Goal: Transaction & Acquisition: Purchase product/service

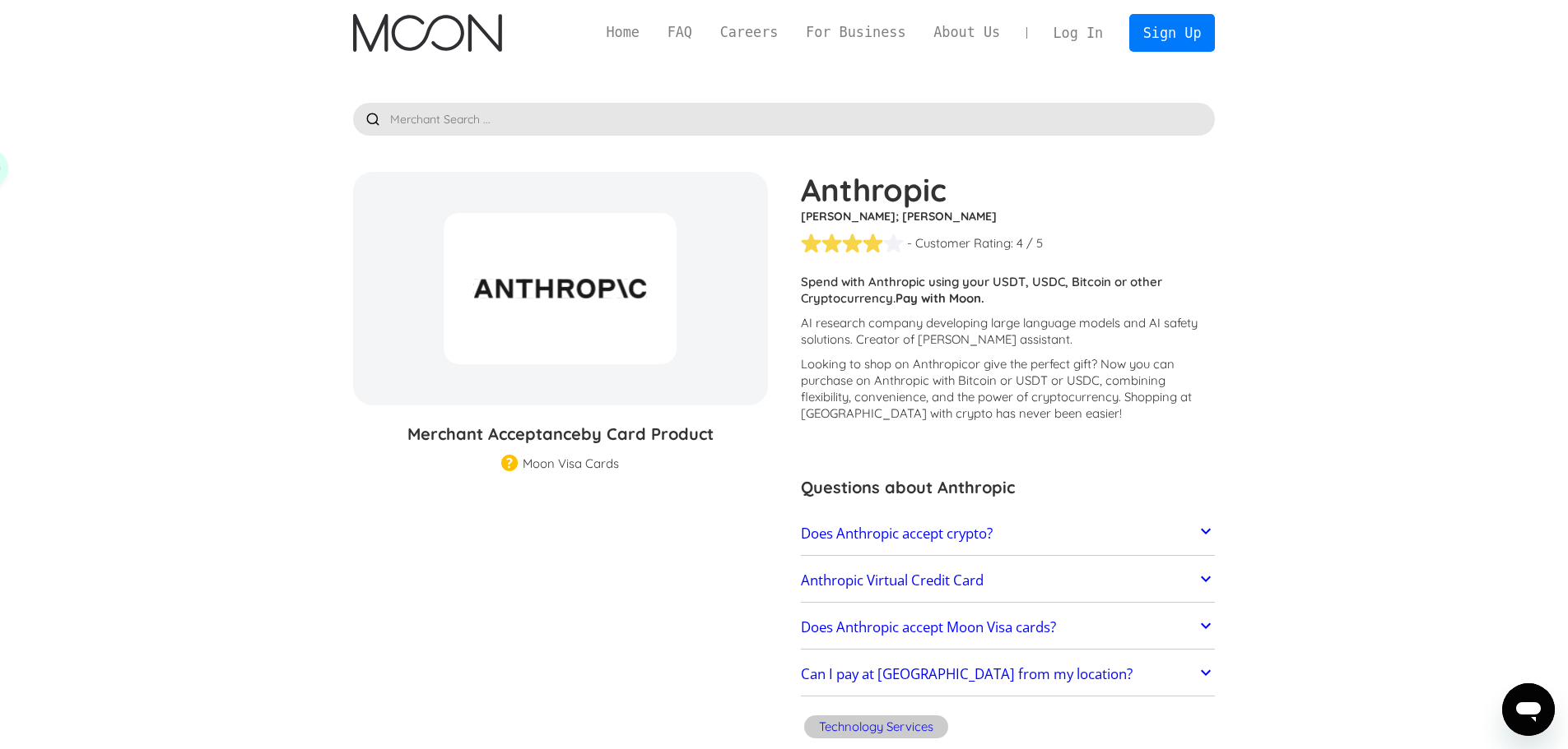
drag, startPoint x: 1387, startPoint y: 112, endPoint x: 1267, endPoint y: 74, distance: 125.9
click at [1086, 37] on link "Log In" at bounding box center [1078, 33] width 77 height 37
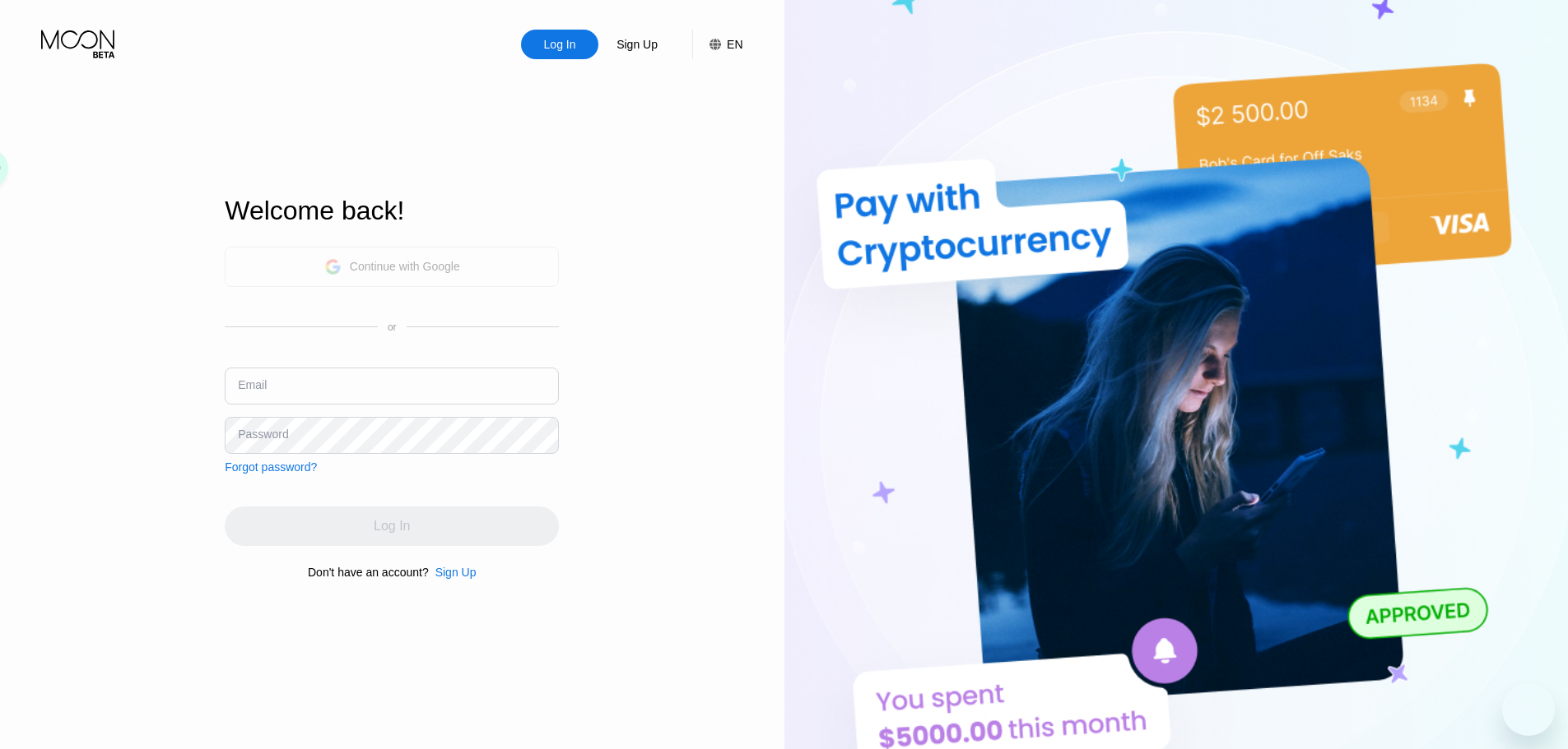
click at [442, 273] on div "Continue with Google" at bounding box center [392, 267] width 136 height 26
click at [432, 261] on div "Continue with Google" at bounding box center [405, 265] width 111 height 13
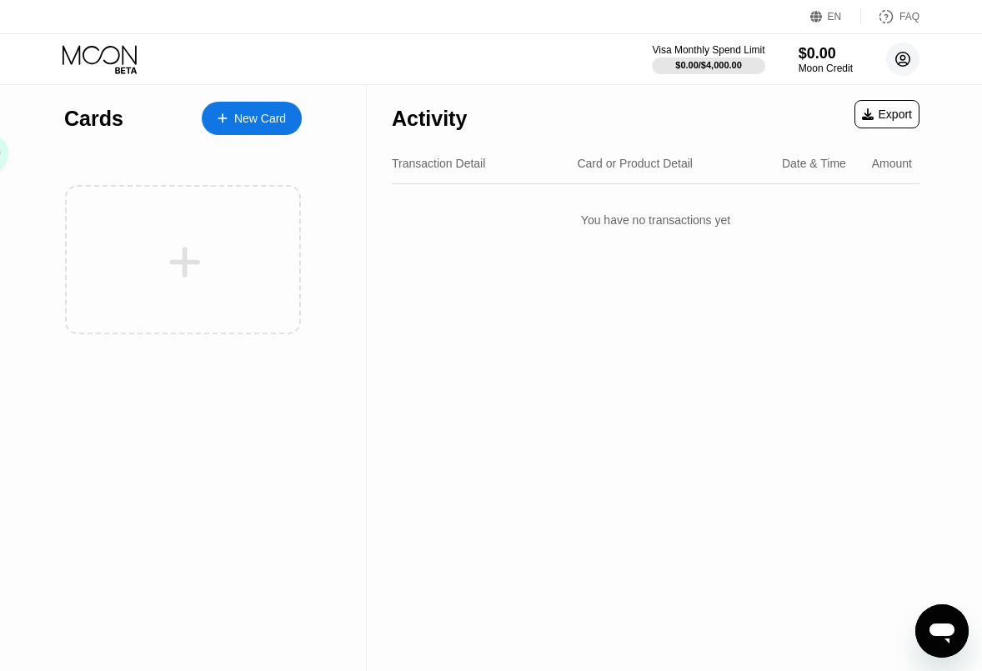
click at [894, 57] on circle at bounding box center [902, 59] width 33 height 33
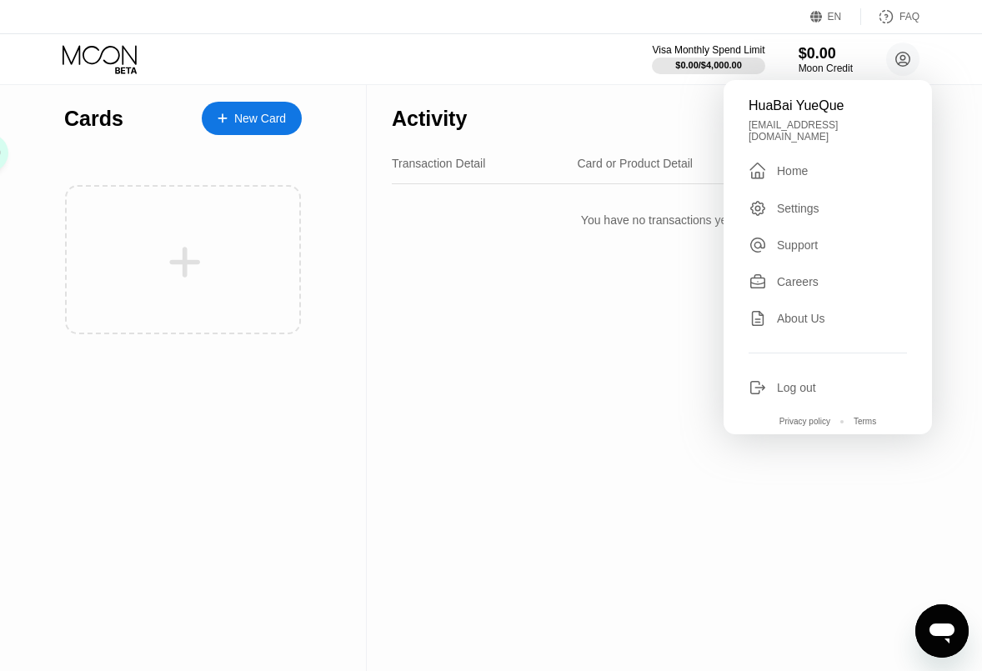
click at [234, 116] on div "New Card" at bounding box center [260, 119] width 52 height 14
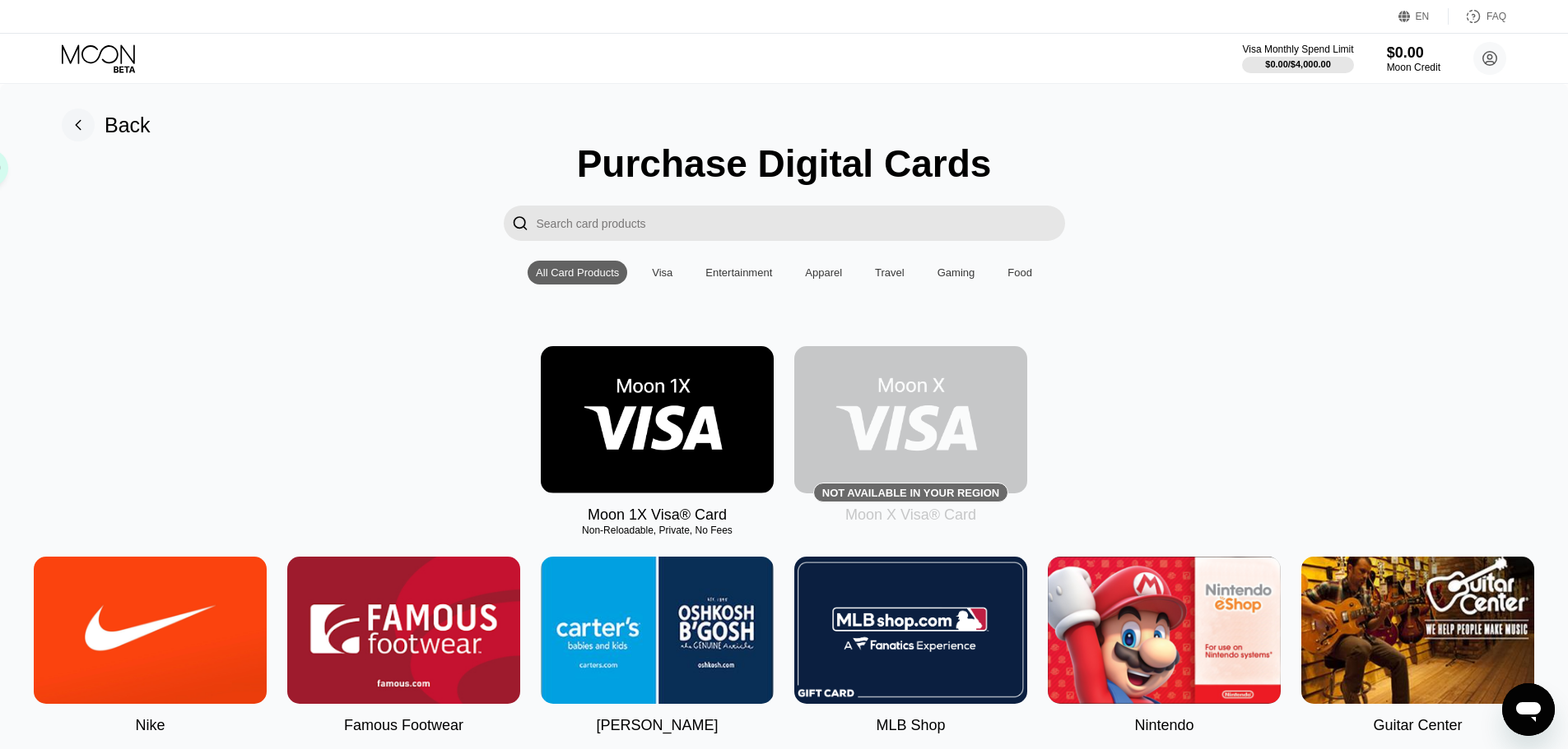
click at [371, 381] on div "Moon 1X Visa® Card Non-Reloadable, Private, No Fees Not available in your regio…" at bounding box center [784, 435] width 1519 height 178
click at [669, 446] on img at bounding box center [658, 419] width 233 height 147
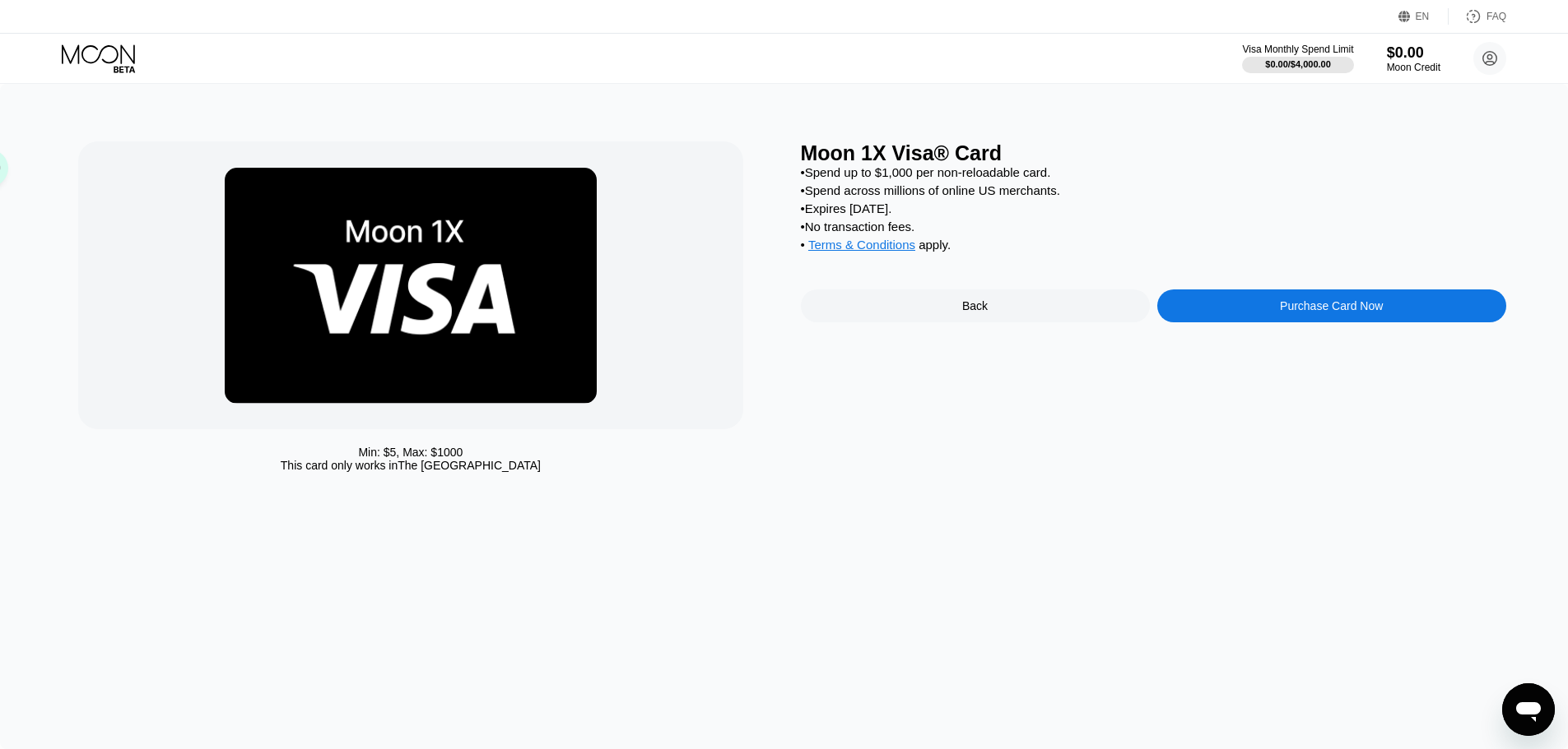
drag, startPoint x: 790, startPoint y: 156, endPoint x: 983, endPoint y: 148, distance: 193.2
click at [981, 148] on div "Min: $ 5 , Max: $ 1000 This card only works in The United States Moon 1X Visa® …" at bounding box center [784, 310] width 1412 height 338
drag, startPoint x: 996, startPoint y: 156, endPoint x: 798, endPoint y: 141, distance: 198.6
click at [798, 141] on div "Min: $ 5 , Max: $ 1000 This card only works in The United States Moon 1X Visa® …" at bounding box center [784, 416] width 1568 height 665
copy div "Moon 1X Visa® Card"
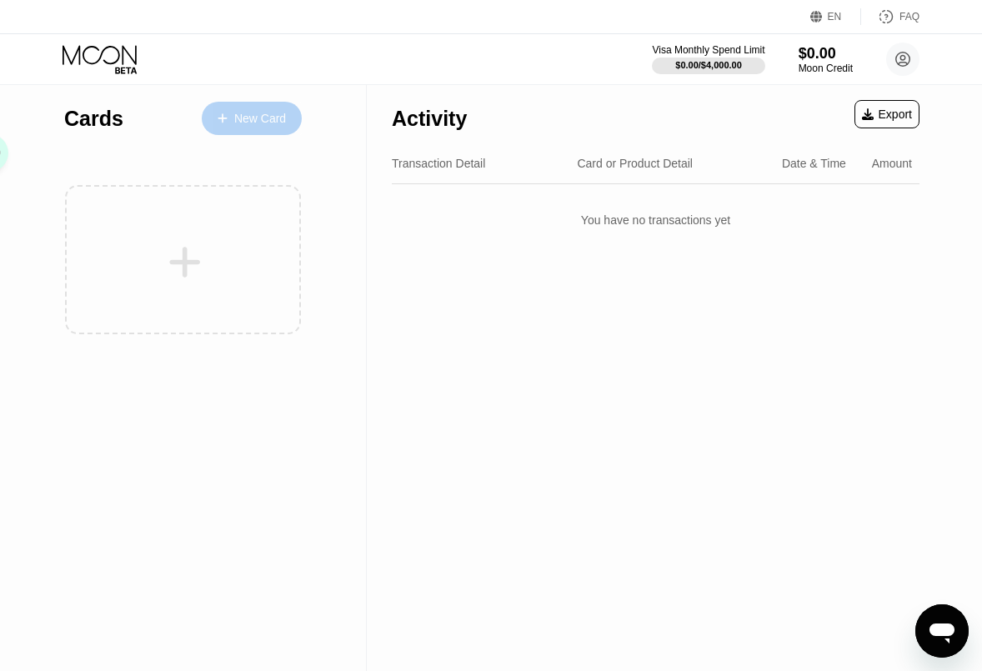
click at [272, 118] on div "New Card" at bounding box center [260, 119] width 52 height 14
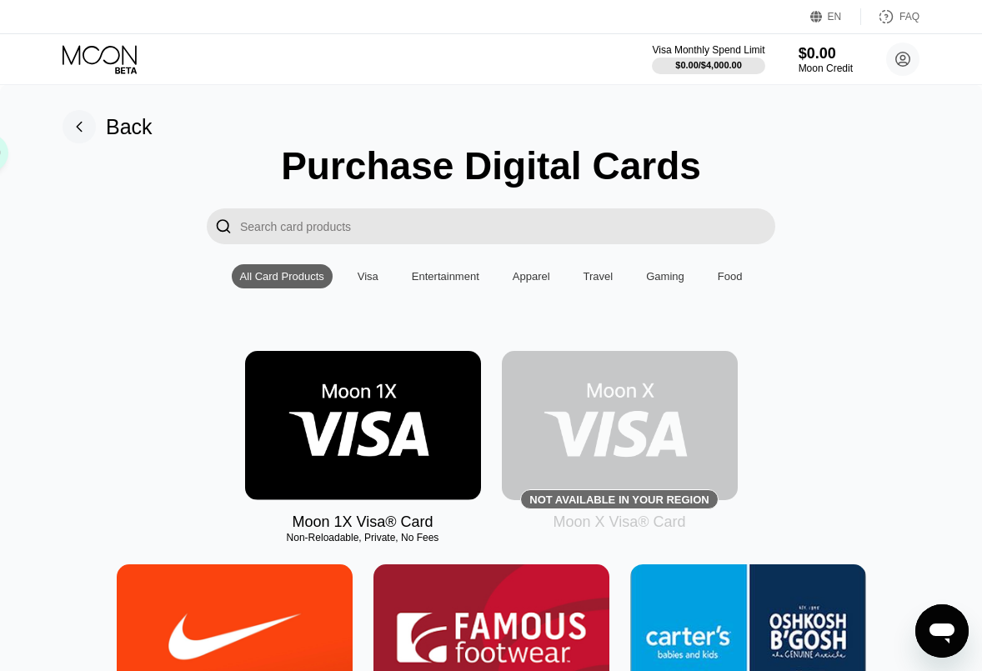
click at [356, 225] on input "Search card products" at bounding box center [507, 226] width 535 height 36
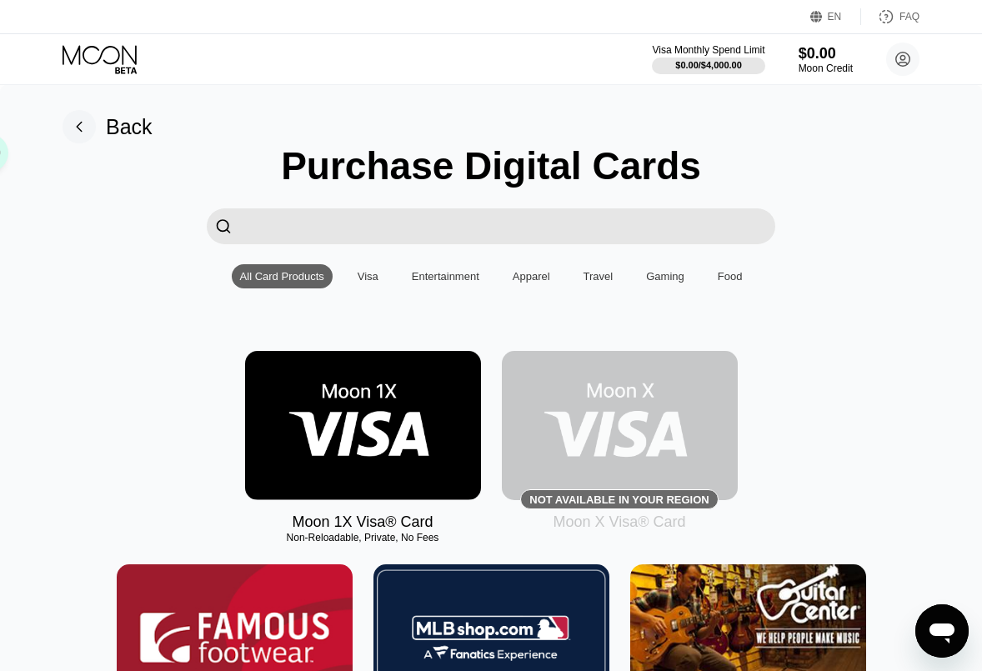
type input "An"
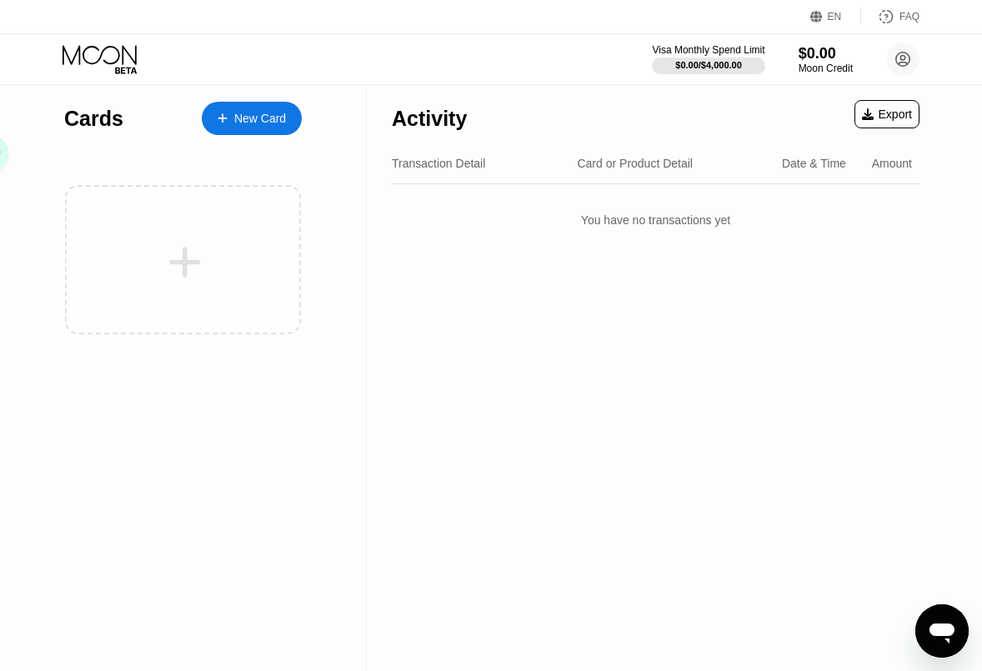
click at [249, 114] on div "New Card" at bounding box center [260, 119] width 52 height 14
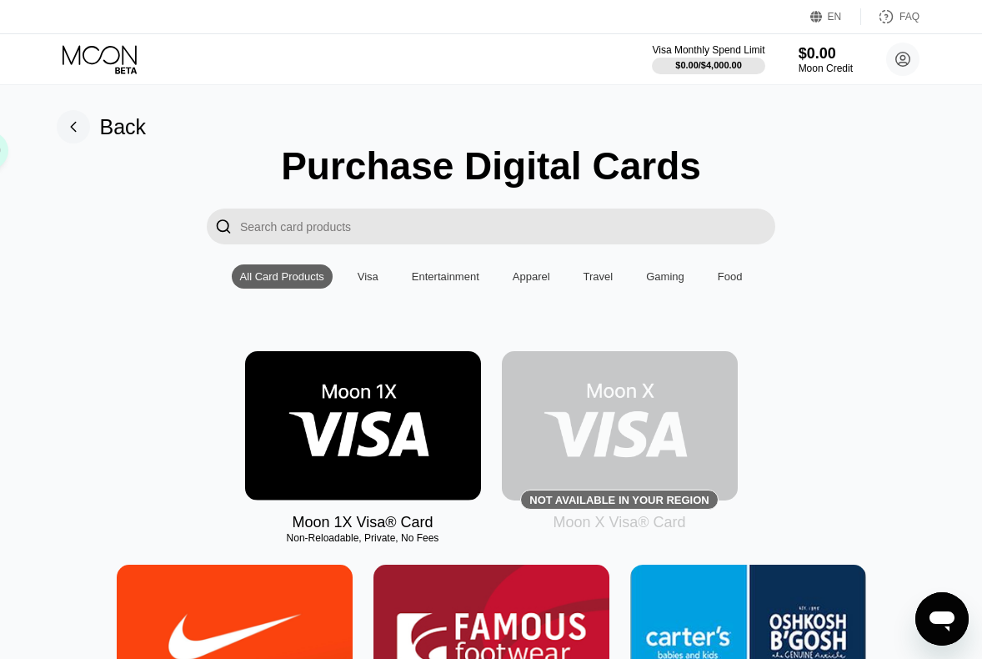
click at [366, 226] on input "Search card products" at bounding box center [507, 226] width 535 height 36
paste input "Anthropic"
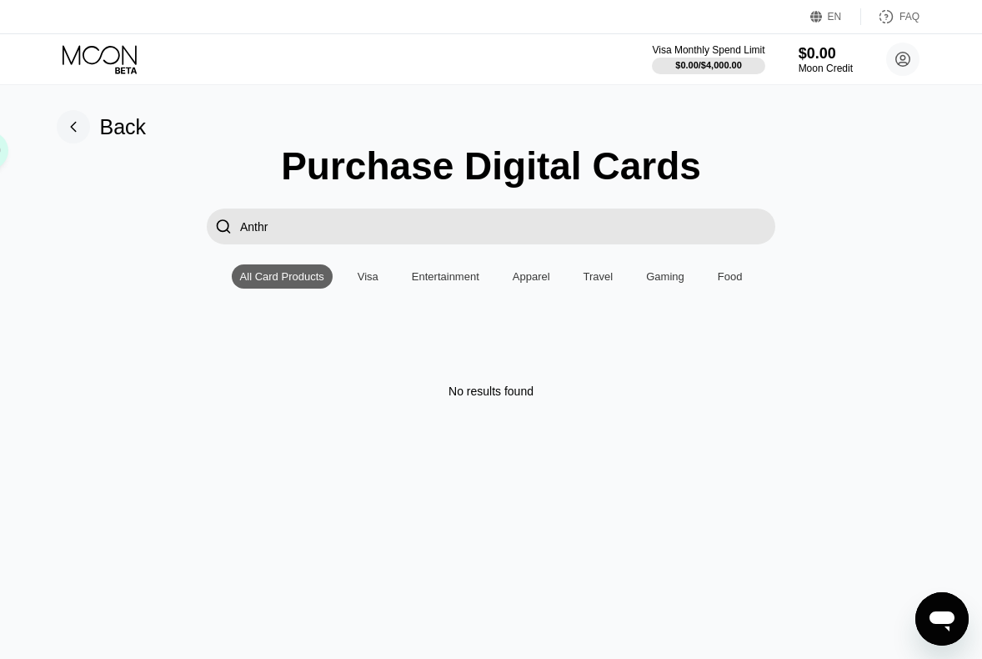
click at [322, 233] on input "Anthr" at bounding box center [507, 226] width 535 height 36
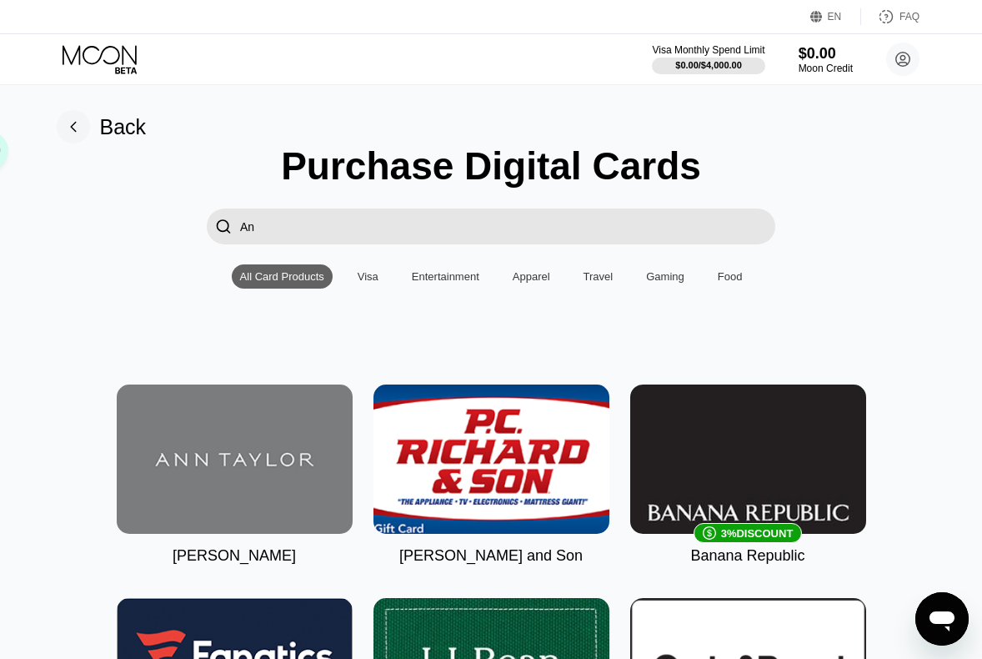
type input "A"
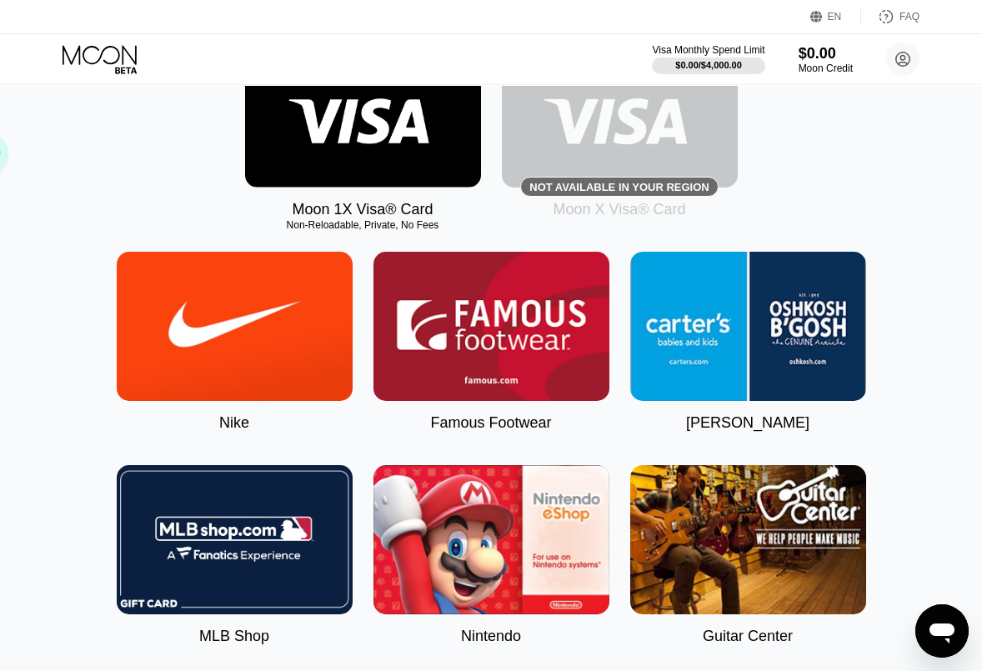
scroll to position [333, 0]
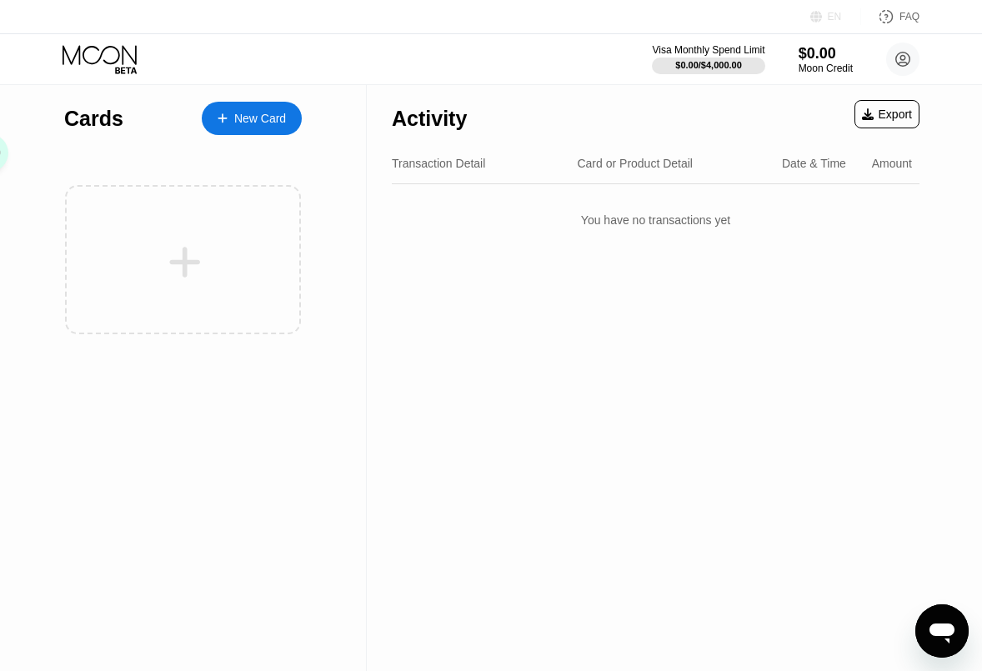
click at [823, 16] on icon at bounding box center [816, 17] width 13 height 13
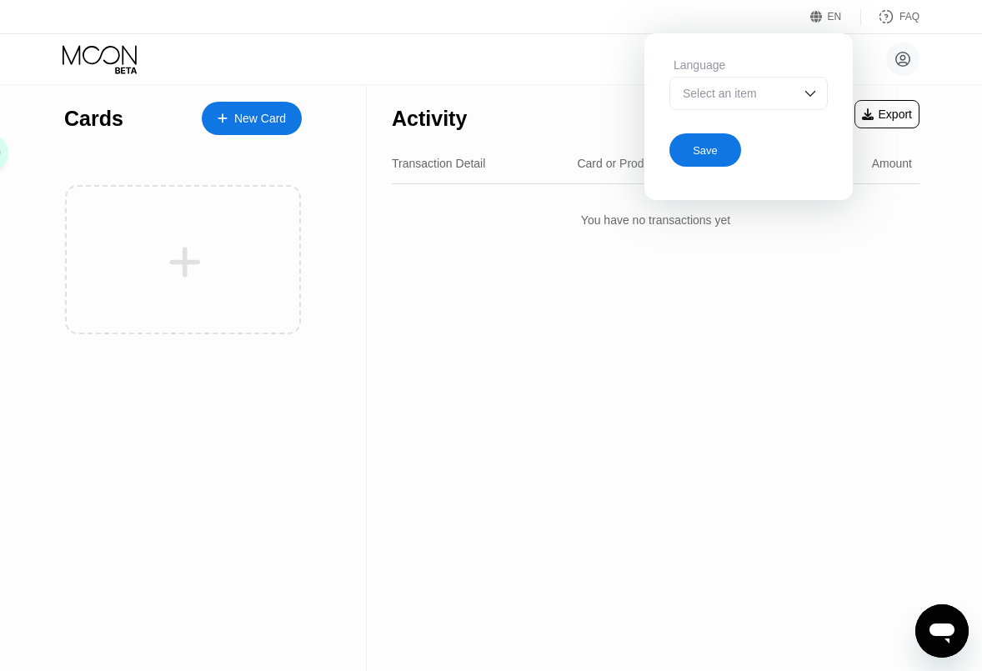
click at [916, 17] on div "FAQ" at bounding box center [909, 17] width 20 height 12
drag, startPoint x: 922, startPoint y: 59, endPoint x: 911, endPoint y: 59, distance: 10.8
click at [921, 59] on div "HuaBai YueQue [EMAIL_ADDRESS][DOMAIN_NAME]  Home Settings Support Careers Abou…" at bounding box center [491, 59] width 982 height 50
click at [903, 59] on circle at bounding box center [902, 59] width 33 height 33
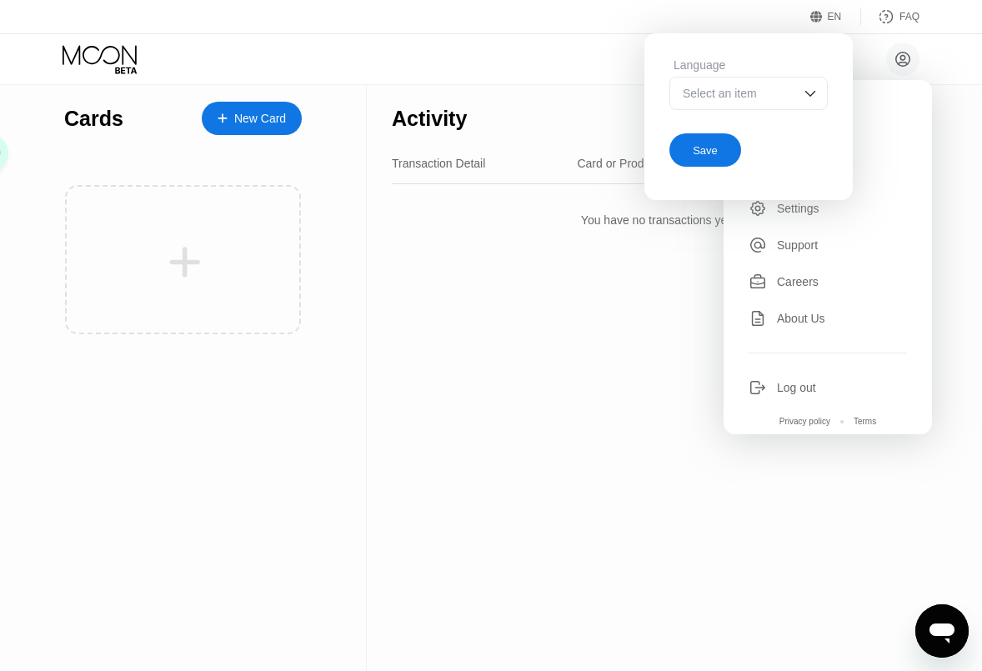
click at [802, 381] on div "Log out" at bounding box center [796, 387] width 39 height 13
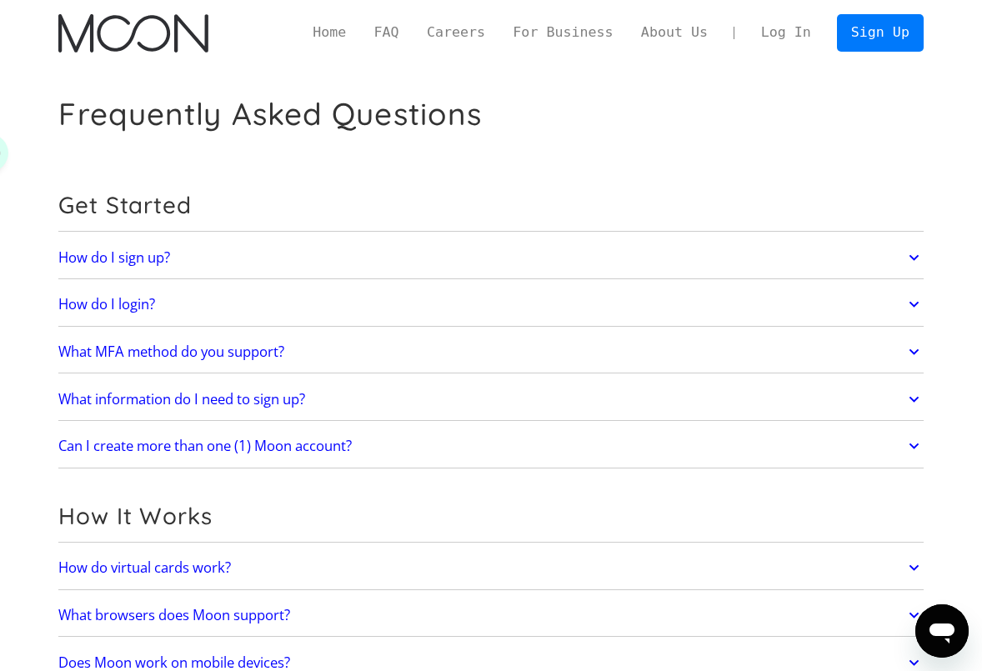
click at [793, 27] on link "Log In" at bounding box center [786, 33] width 78 height 36
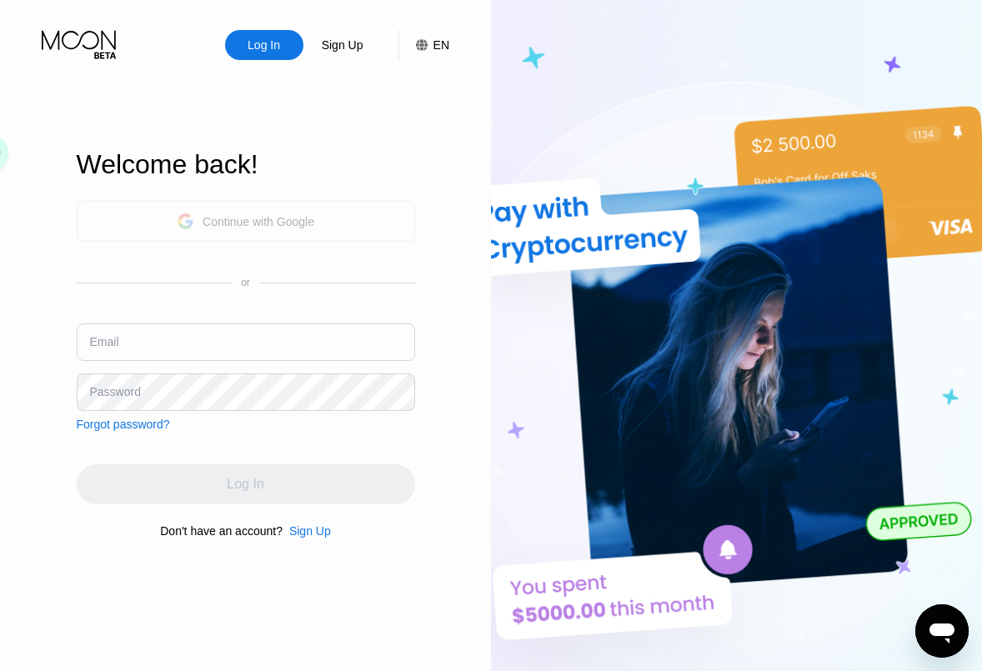
click at [278, 224] on div "Continue with Google" at bounding box center [259, 221] width 112 height 13
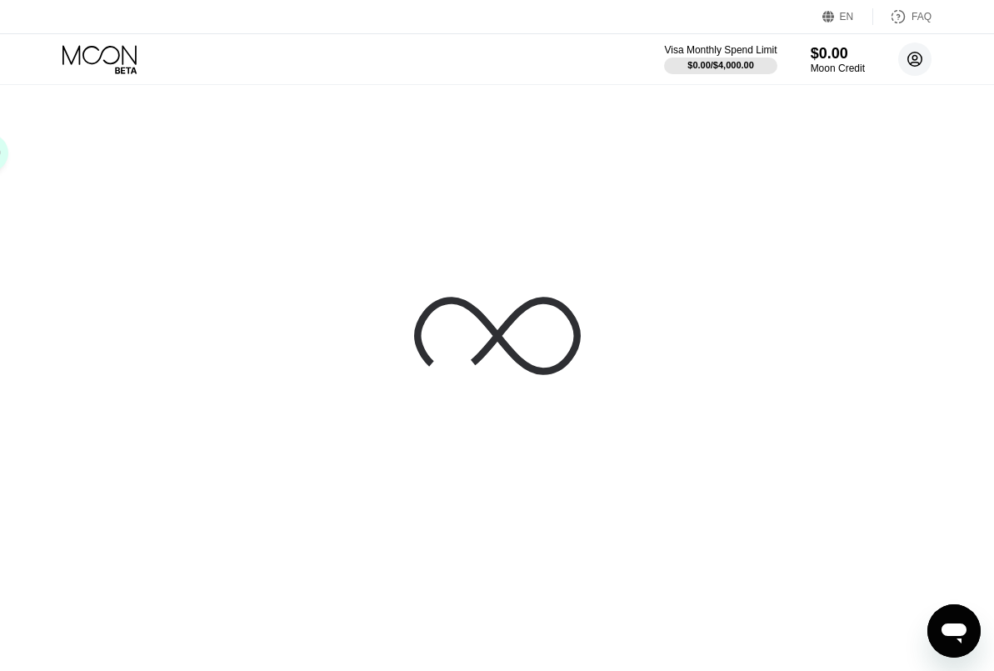
click at [914, 57] on circle at bounding box center [915, 59] width 33 height 33
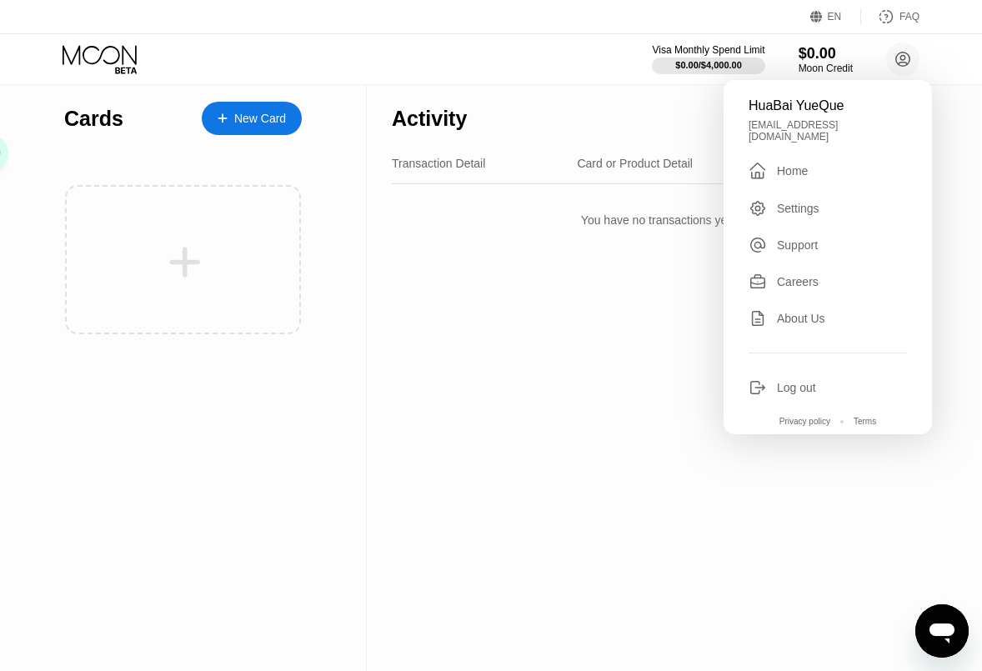
click at [809, 202] on div "Settings" at bounding box center [798, 208] width 43 height 13
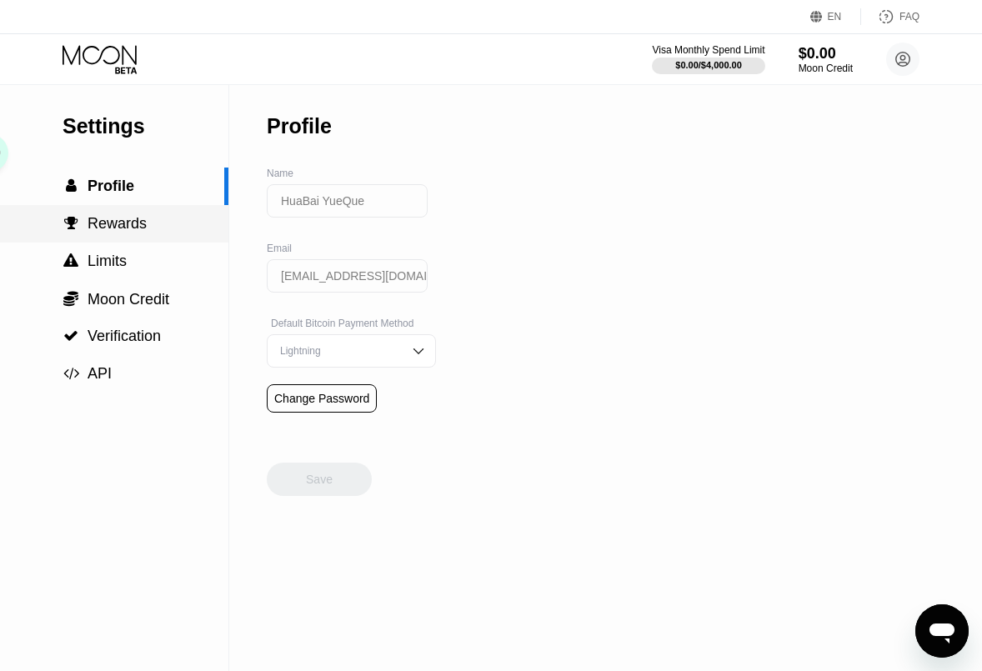
click at [133, 217] on div " Rewards" at bounding box center [114, 224] width 228 height 38
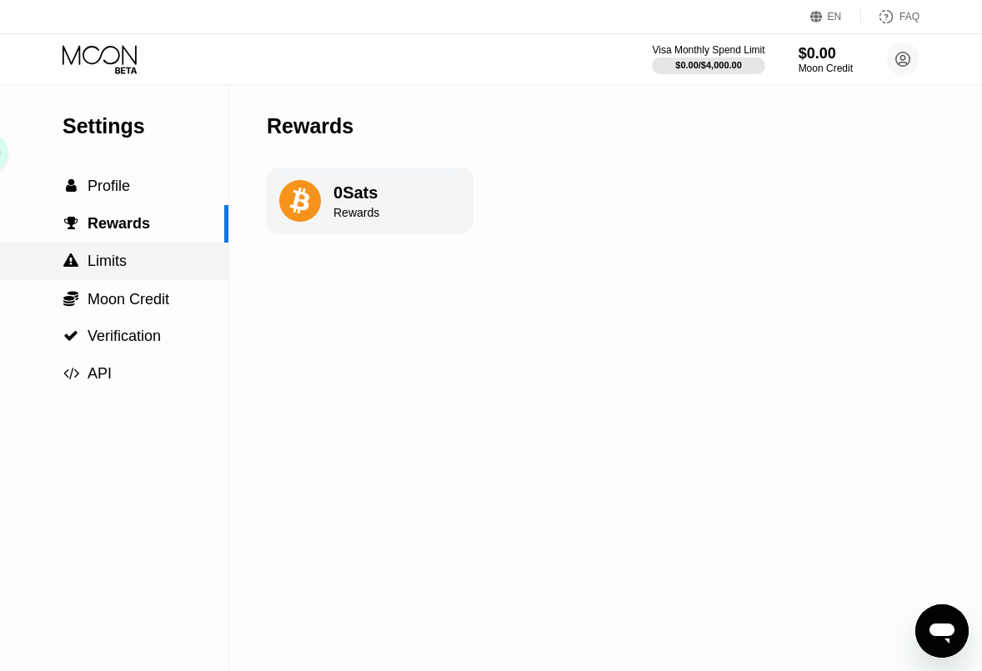
click at [125, 255] on span "Limits" at bounding box center [107, 261] width 39 height 17
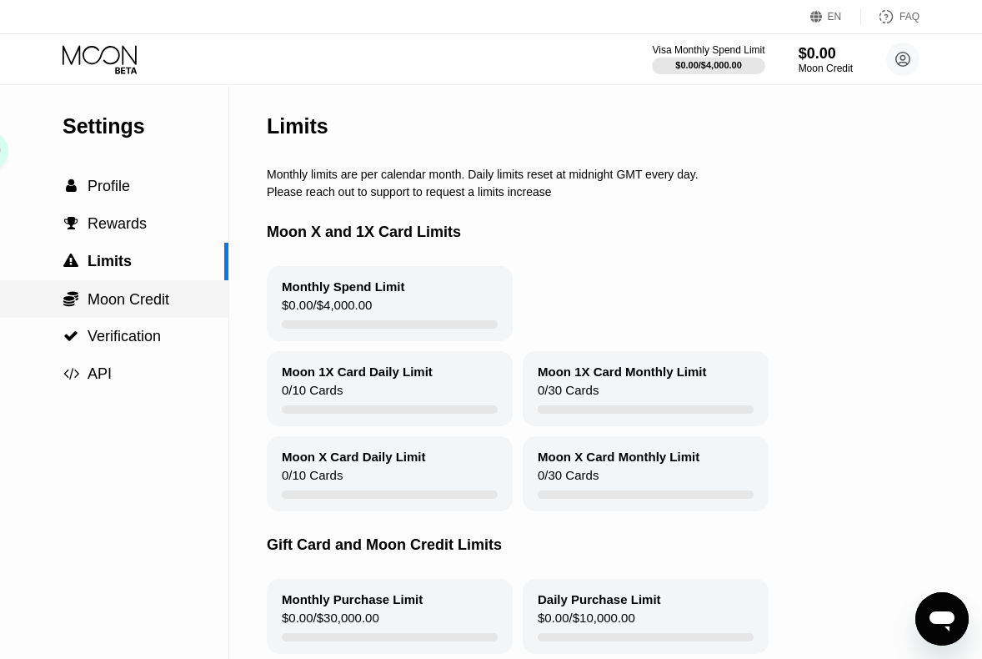
click at [123, 289] on div " Moon Credit" at bounding box center [114, 299] width 228 height 38
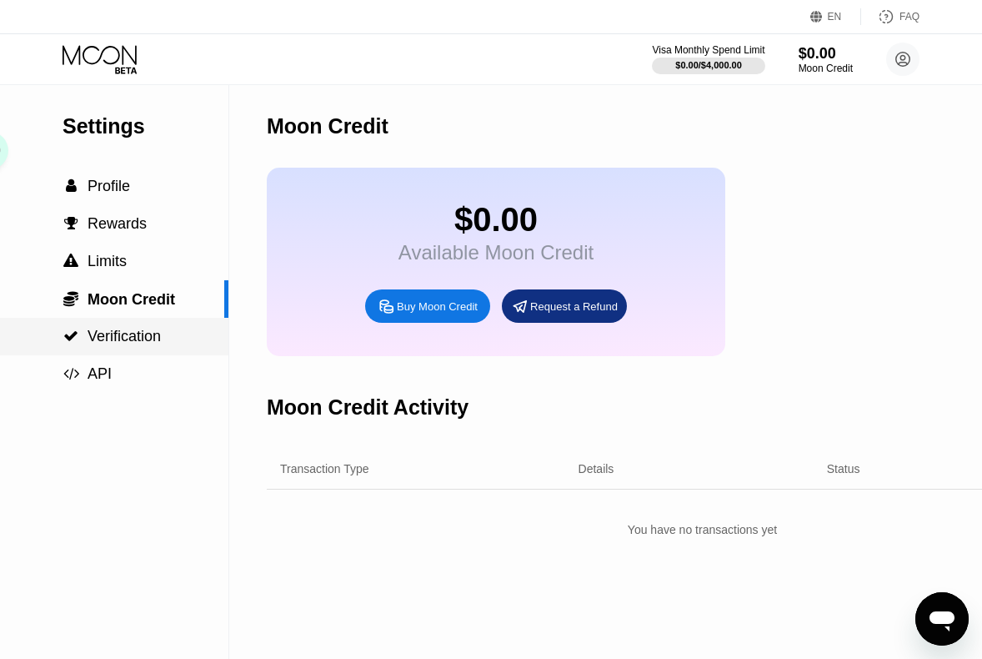
click at [117, 341] on span "Verification" at bounding box center [124, 336] width 73 height 17
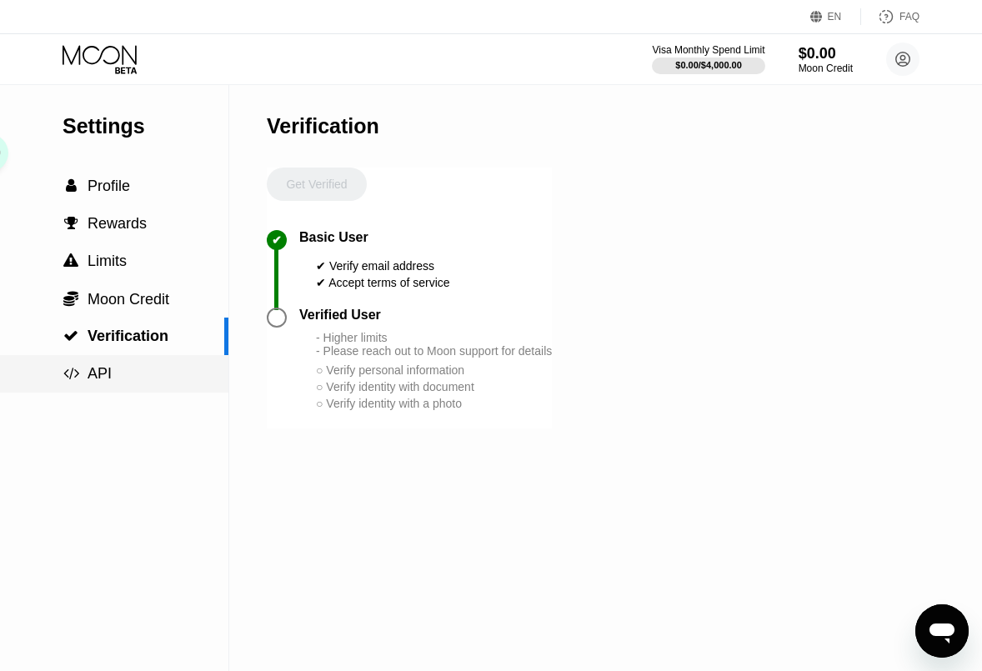
click at [103, 382] on span "API" at bounding box center [100, 373] width 24 height 17
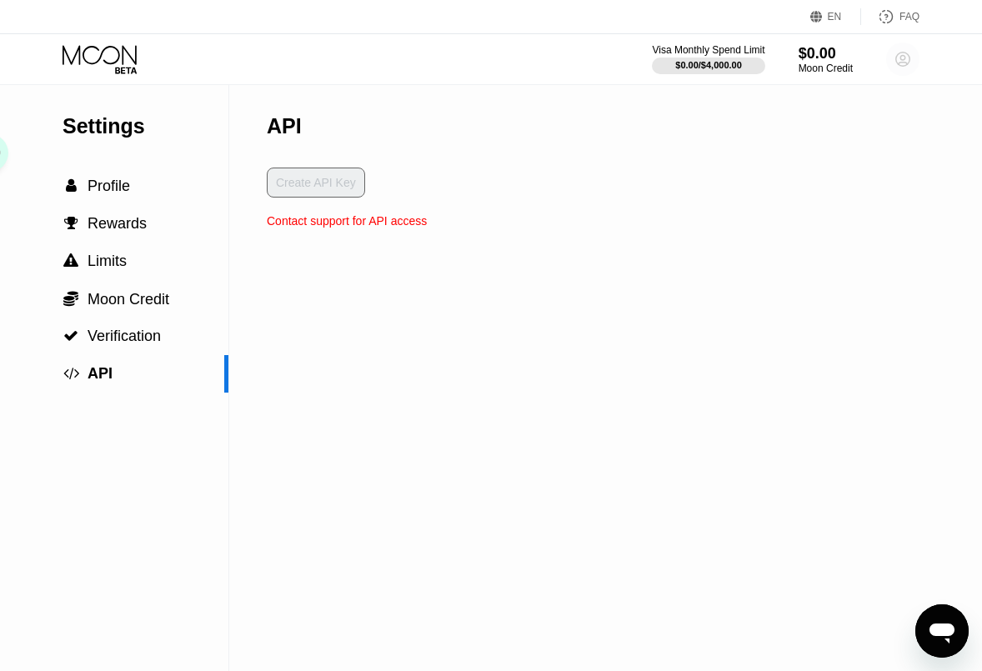
click at [902, 66] on icon at bounding box center [903, 60] width 14 height 14
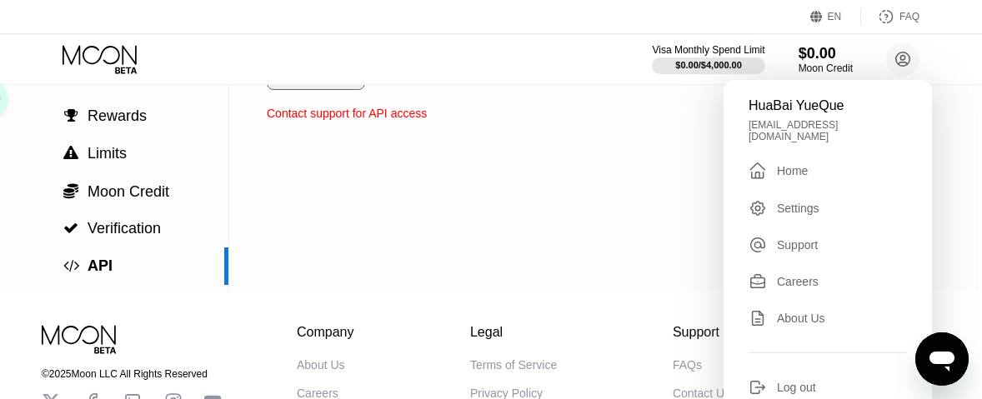
scroll to position [256, 0]
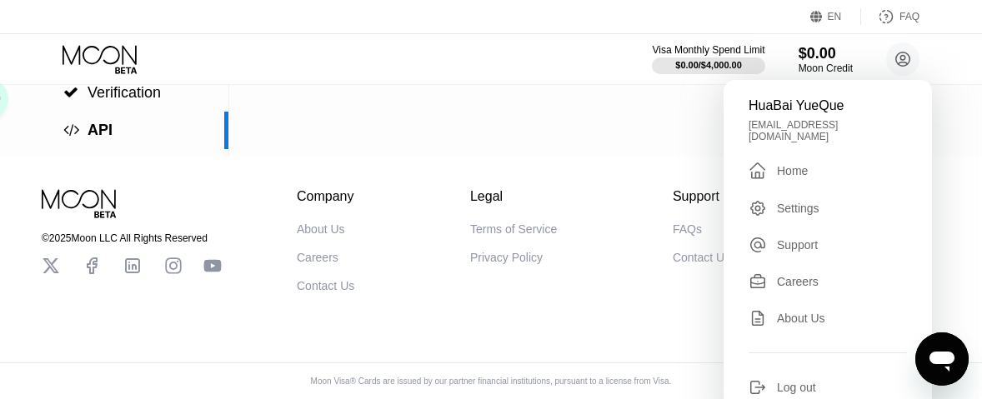
click at [808, 381] on div "Log out" at bounding box center [796, 387] width 39 height 13
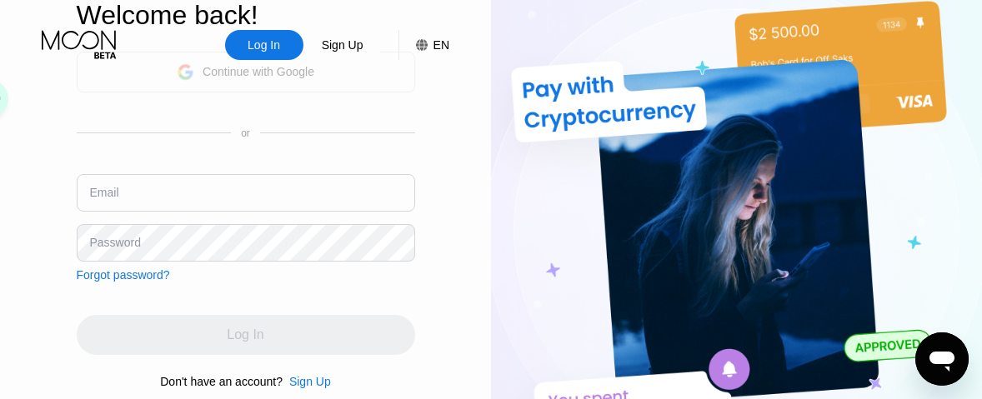
click at [237, 78] on div "Continue with Google" at bounding box center [259, 71] width 112 height 13
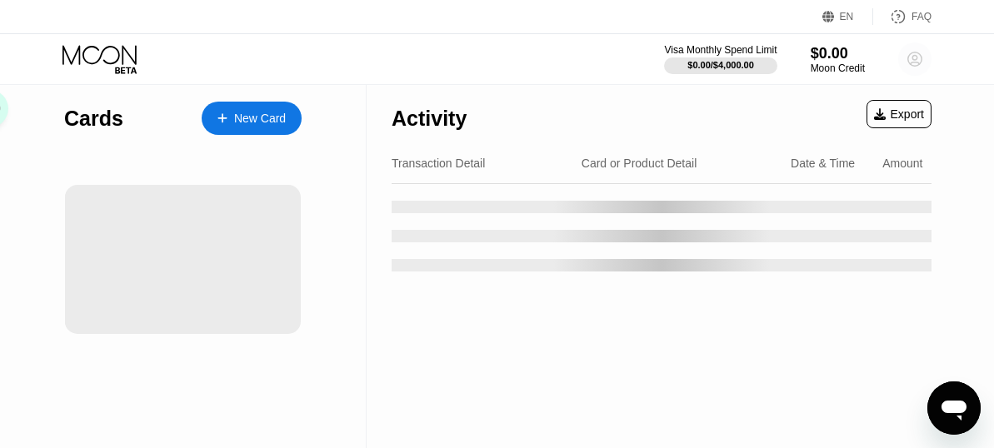
click at [915, 59] on circle at bounding box center [915, 59] width 33 height 33
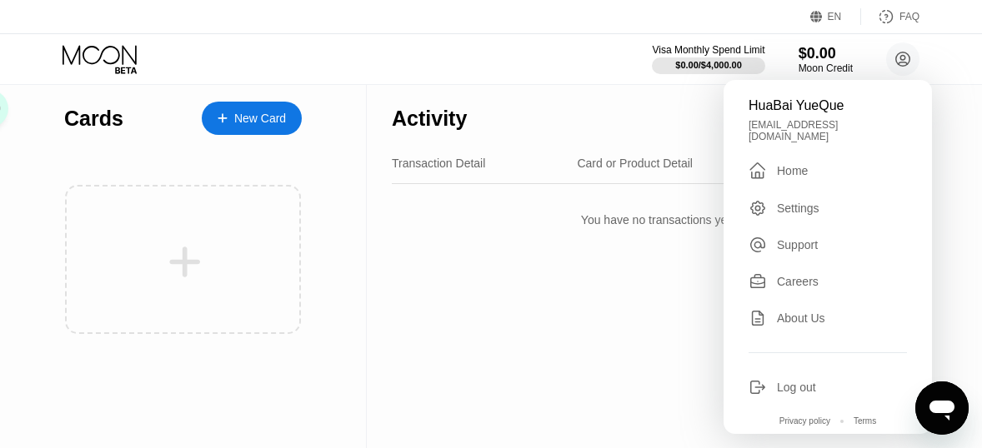
click at [501, 38] on div "Visa Monthly Spend Limit $0.00 / $4,000.00 $0.00 Moon Credit HuaBai YueQue yueq…" at bounding box center [491, 59] width 982 height 50
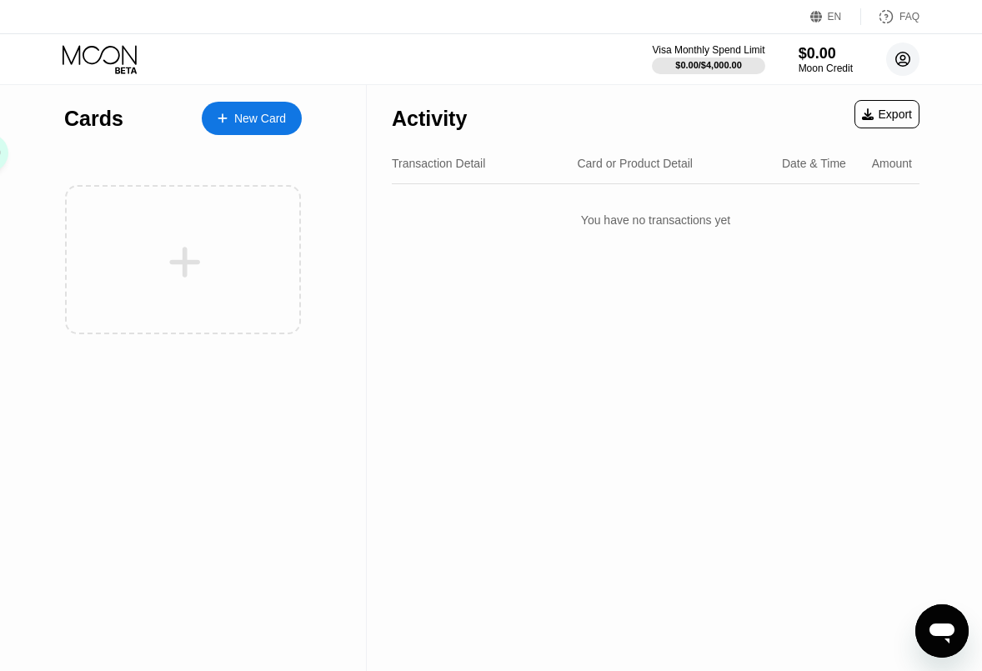
click at [900, 62] on circle at bounding box center [902, 59] width 33 height 33
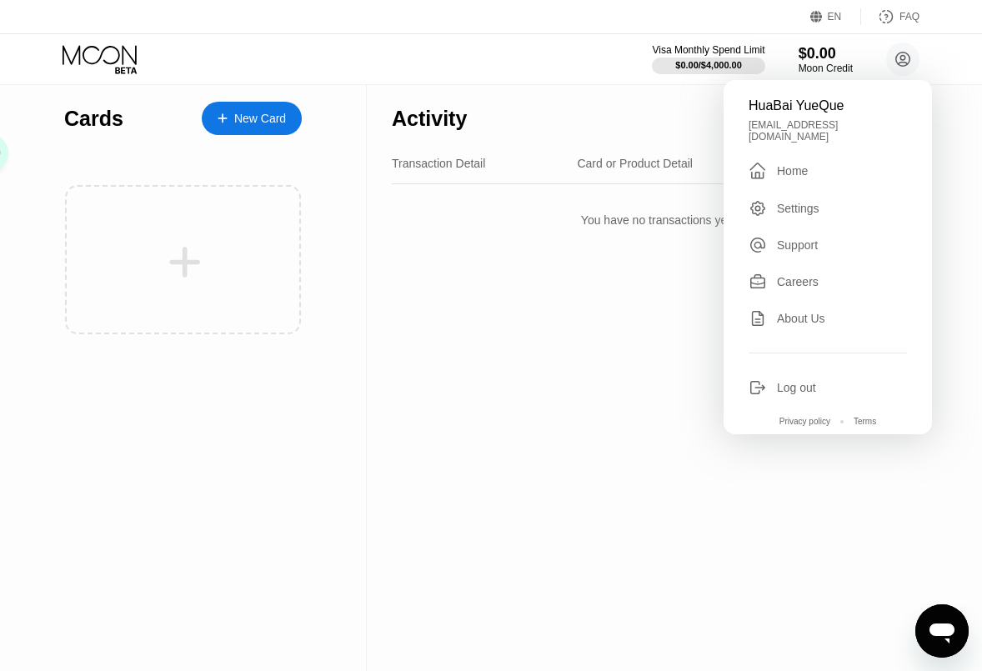
click at [800, 202] on div "Settings" at bounding box center [798, 208] width 43 height 13
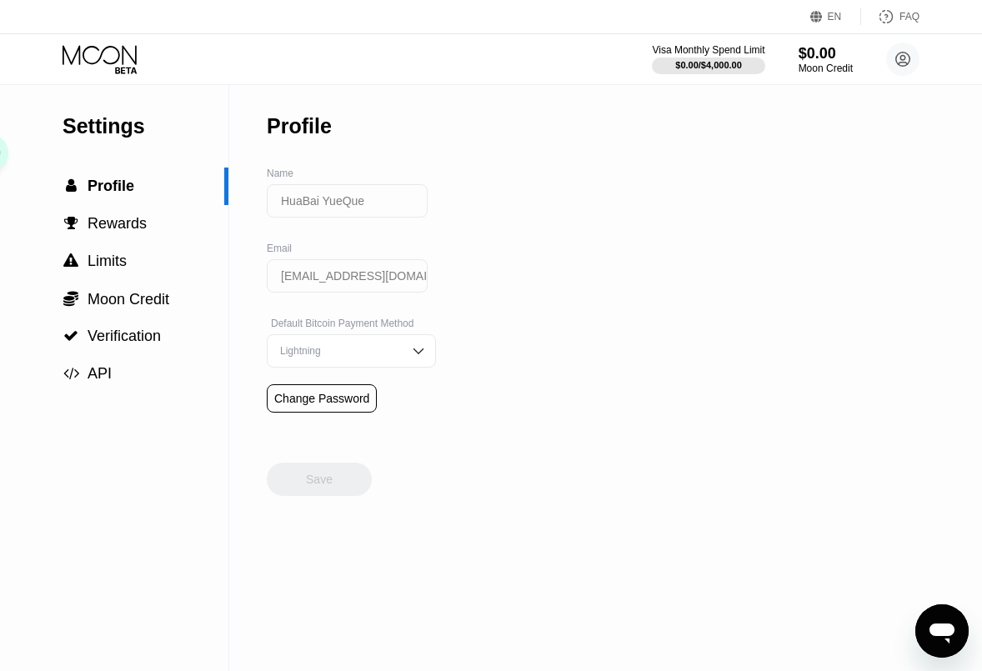
click at [121, 148] on div "Settings  Profile  Rewards  Limits  Moon Credit  Verification  API" at bounding box center [114, 239] width 228 height 308
click at [115, 127] on div "Settings" at bounding box center [146, 126] width 166 height 24
click at [909, 57] on icon at bounding box center [903, 60] width 14 height 14
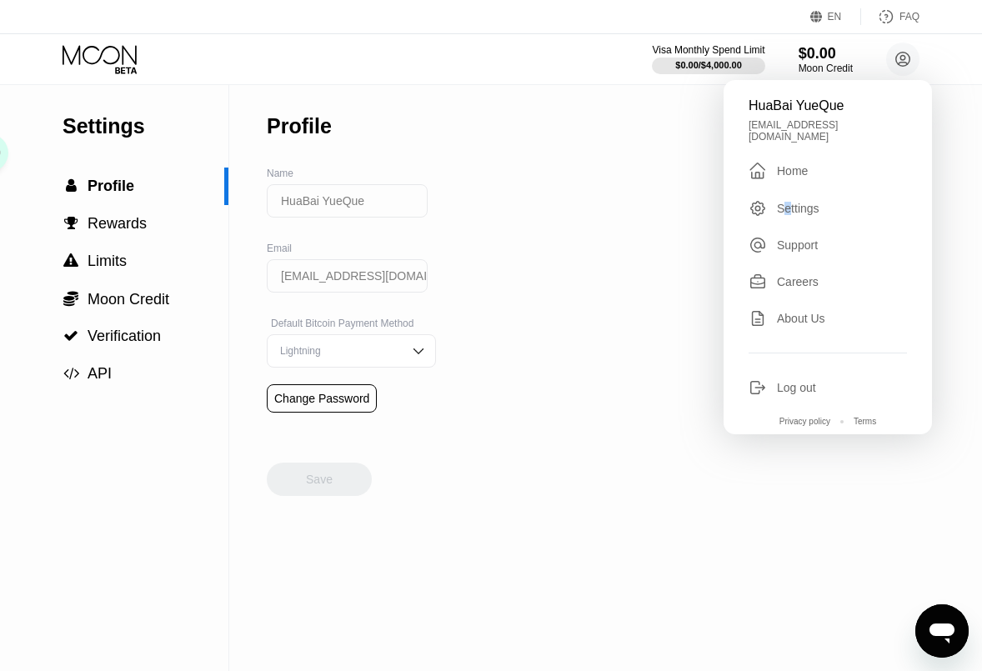
click at [786, 202] on div "Settings" at bounding box center [798, 208] width 43 height 13
click at [786, 164] on div "Home" at bounding box center [792, 170] width 31 height 13
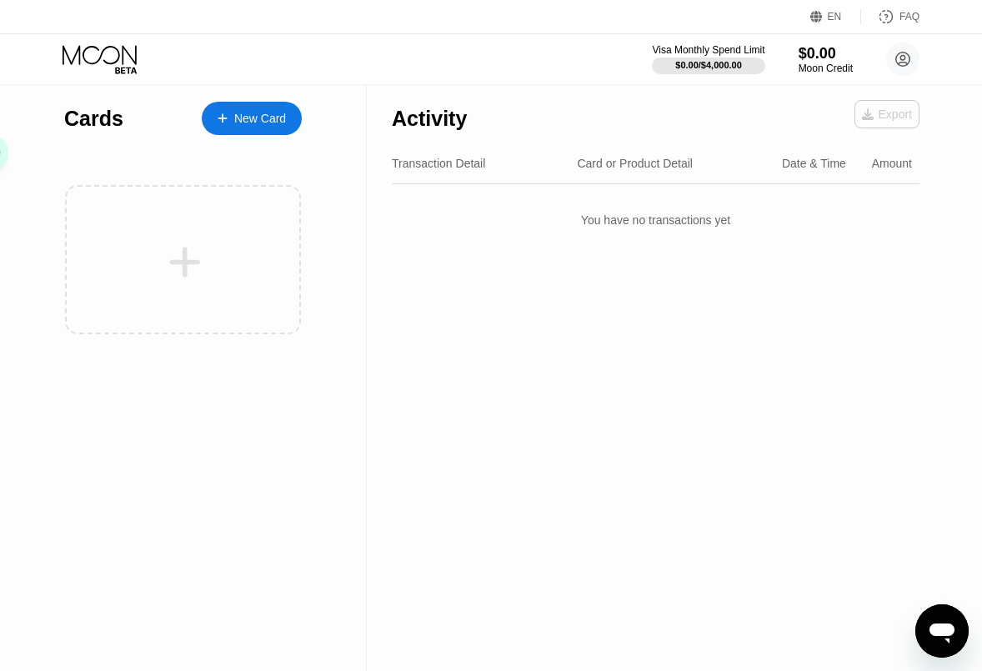
click at [893, 110] on div "Export" at bounding box center [887, 114] width 50 height 13
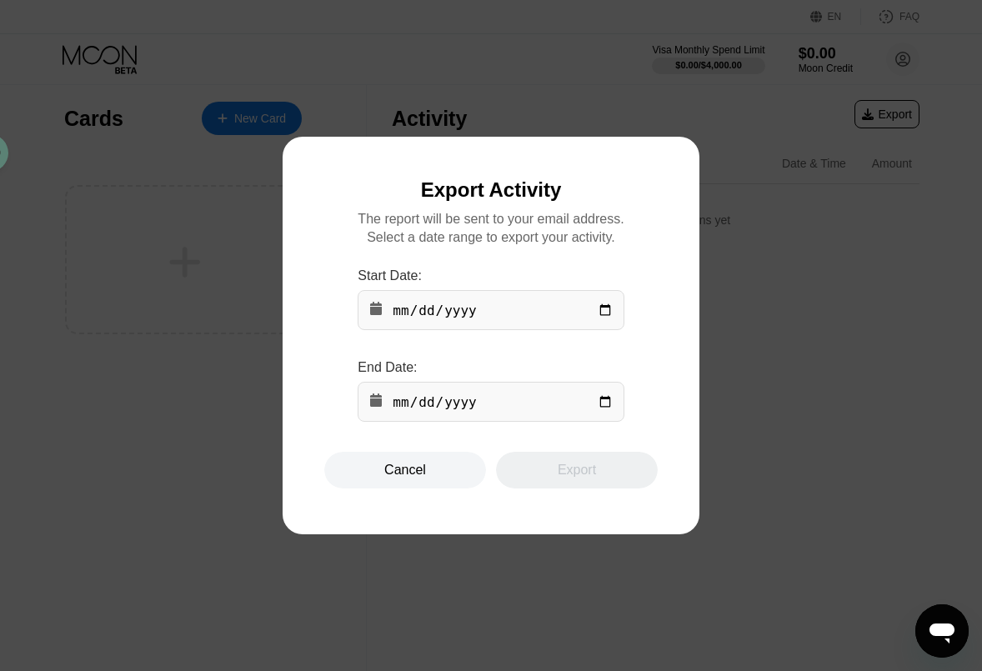
click at [419, 478] on div "Cancel" at bounding box center [405, 470] width 42 height 17
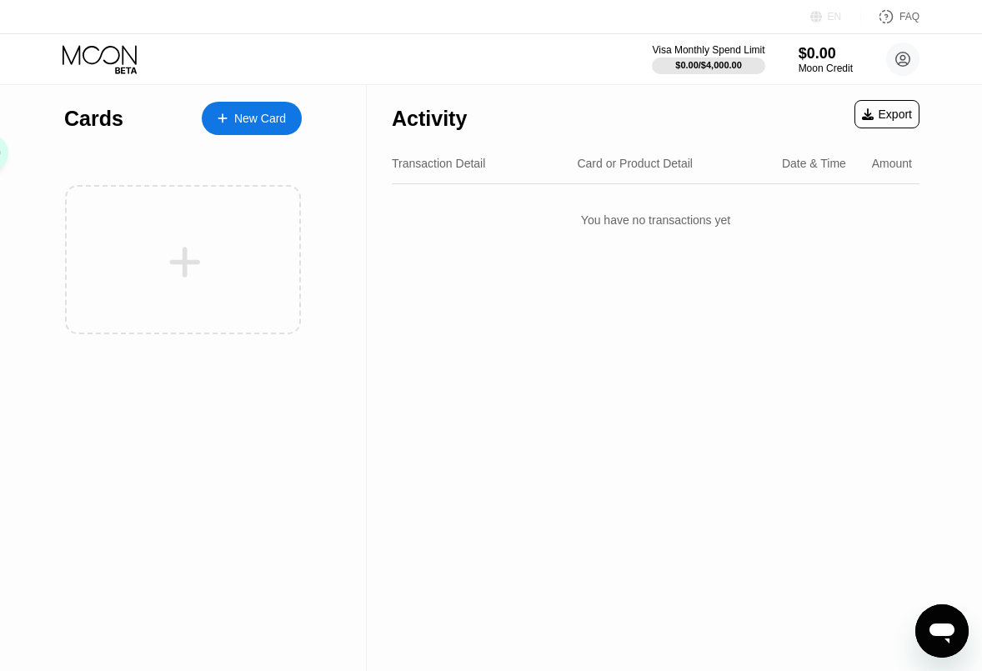
click at [827, 19] on div "EN" at bounding box center [818, 16] width 17 height 17
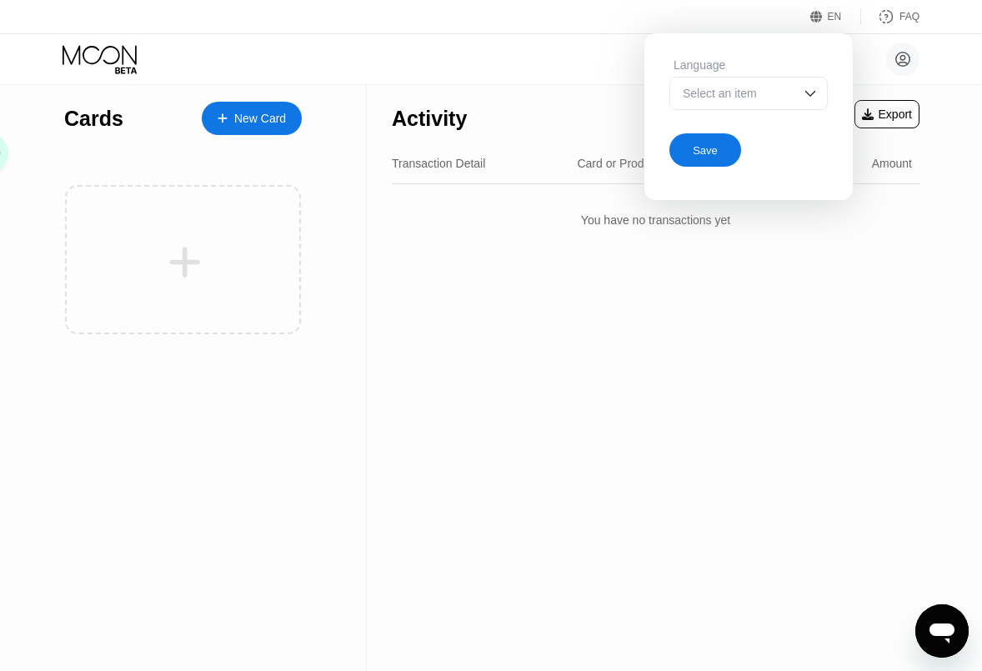
click at [798, 88] on div "Select an item" at bounding box center [748, 93] width 158 height 33
drag, startPoint x: 592, startPoint y: 54, endPoint x: 581, endPoint y: 48, distance: 12.7
click at [589, 53] on div "HuaBai YueQue yuequanhuabai@gmail.com  Home Settings Support Careers About Us …" at bounding box center [491, 59] width 982 height 50
click at [871, 55] on div "HuaBai YueQue yuequanhuabai@gmail.com  Home Settings Support Careers About Us …" at bounding box center [886, 59] width 67 height 33
click at [901, 64] on circle at bounding box center [902, 59] width 33 height 33
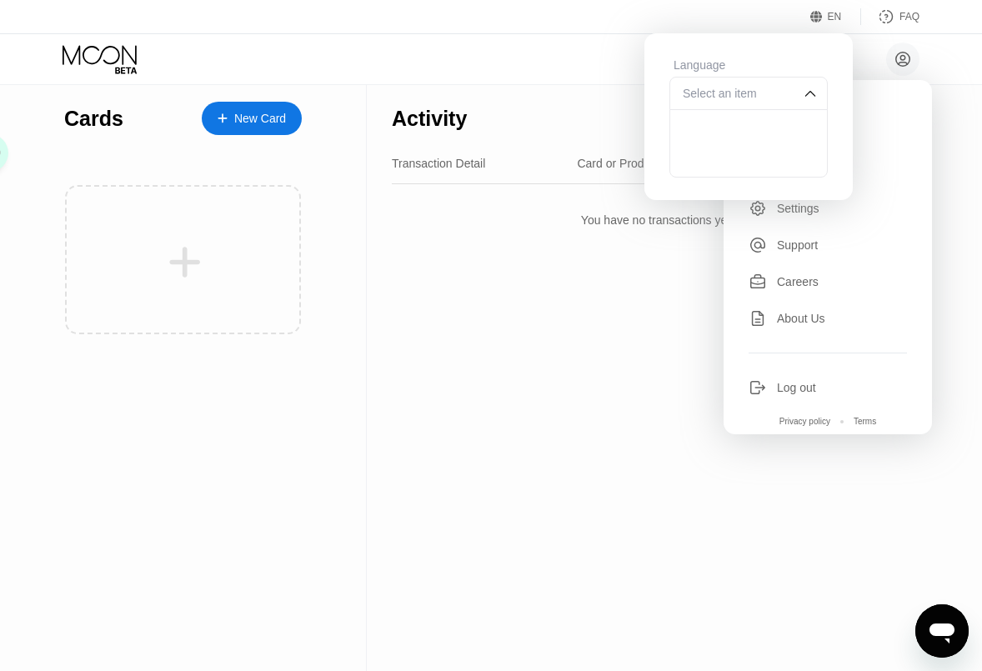
click at [874, 514] on div "Activity Export Transaction Detail Card or Product Detail Date & Time Amount Yo…" at bounding box center [656, 378] width 578 height 586
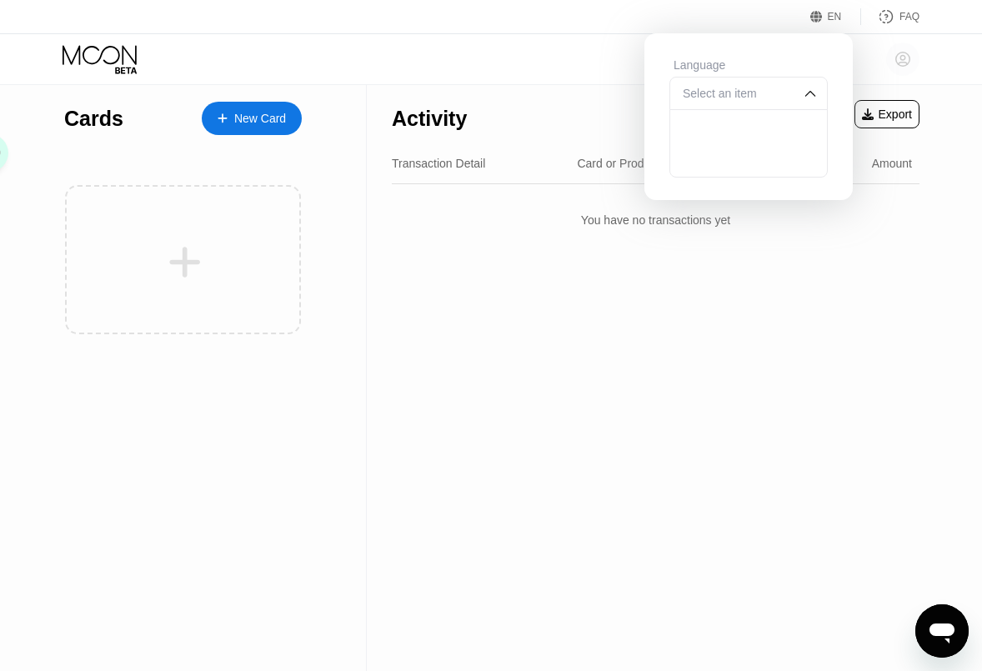
click at [899, 63] on icon at bounding box center [903, 59] width 9 height 9
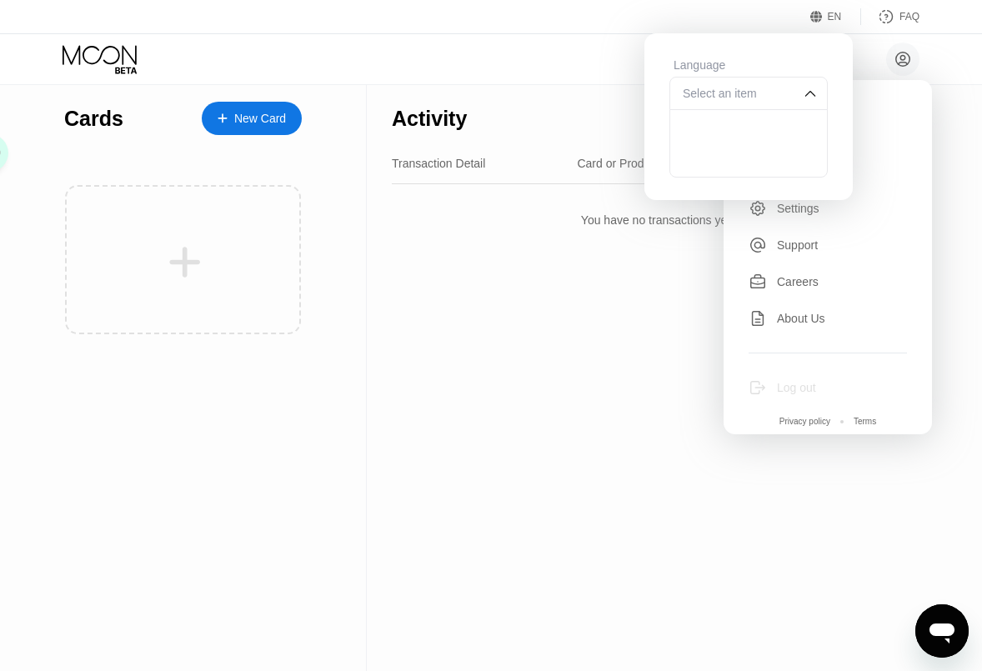
click at [796, 381] on div "Log out" at bounding box center [796, 387] width 39 height 13
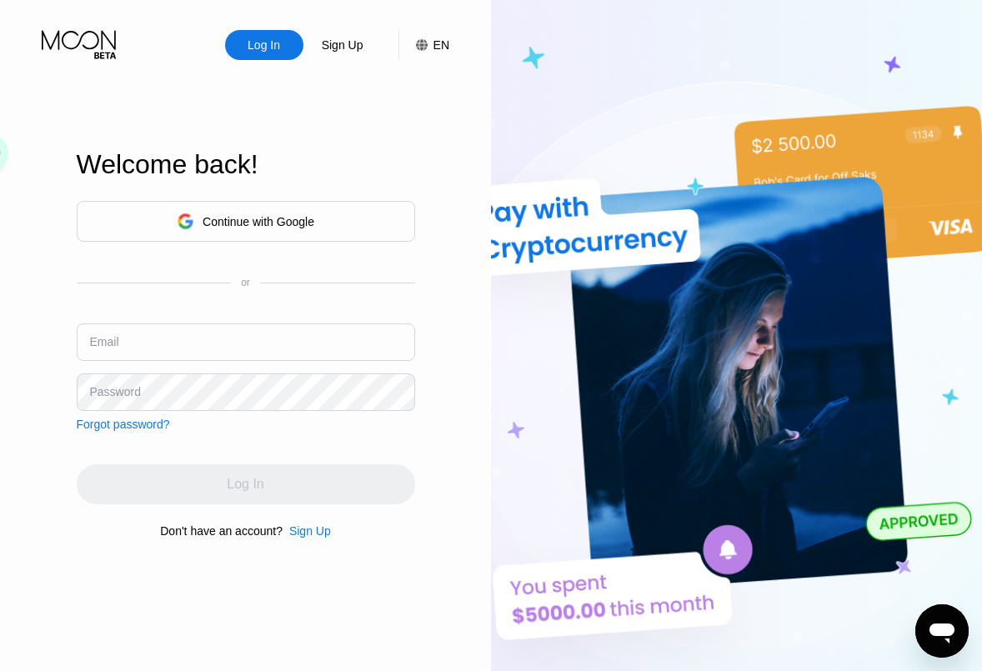
click at [238, 345] on input "text" at bounding box center [246, 342] width 338 height 38
click at [311, 533] on div "Sign Up" at bounding box center [310, 530] width 42 height 13
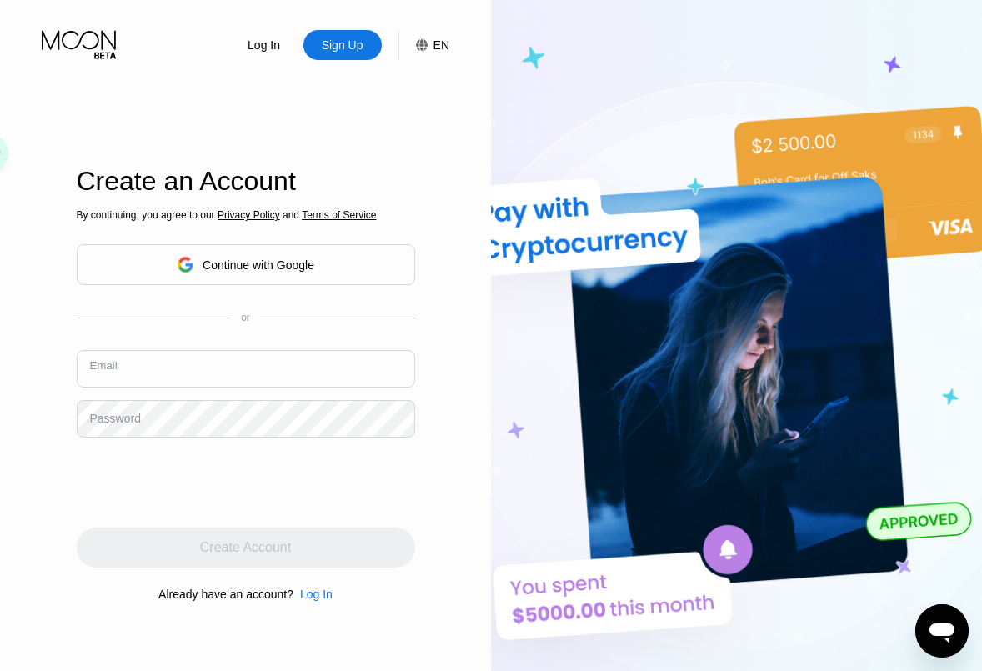
click at [216, 365] on input "text" at bounding box center [246, 369] width 338 height 38
type input "[EMAIL_ADDRESS][DOMAIN_NAME]"
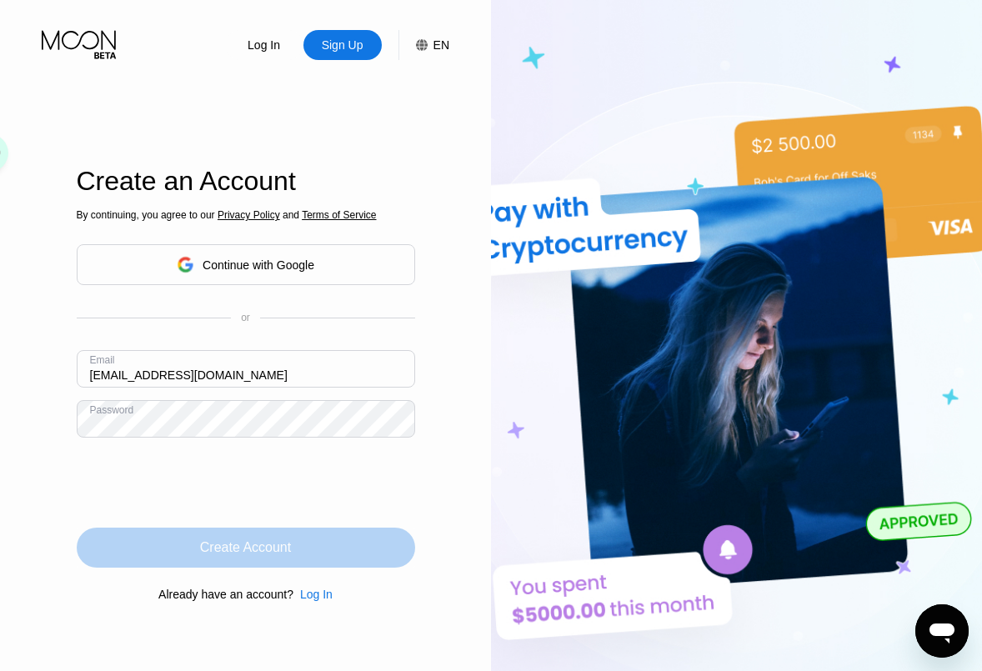
click at [288, 555] on div "Create Account" at bounding box center [245, 547] width 91 height 17
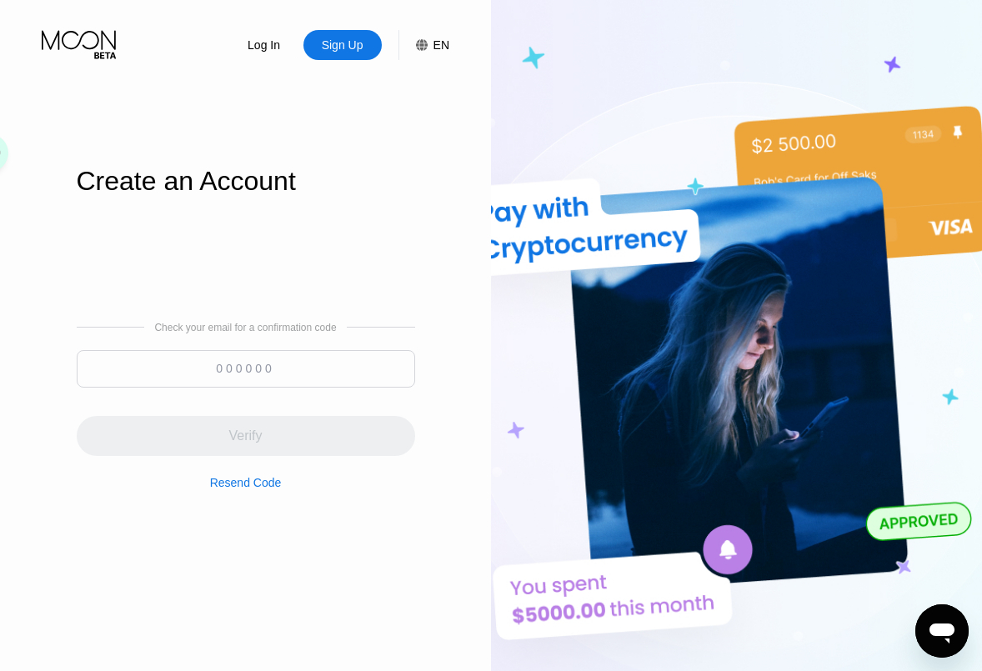
click at [301, 258] on div "Check your email for a confirmation code Verify Resend Code" at bounding box center [246, 405] width 338 height 401
click at [282, 338] on div "Check your email for a confirmation code Verify Resend Code" at bounding box center [246, 406] width 338 height 168
click at [283, 327] on div "Check your email for a confirmation code" at bounding box center [245, 328] width 182 height 12
click at [275, 327] on div "Check your email for a confirmation code" at bounding box center [245, 328] width 182 height 12
click at [258, 371] on input at bounding box center [246, 369] width 338 height 38
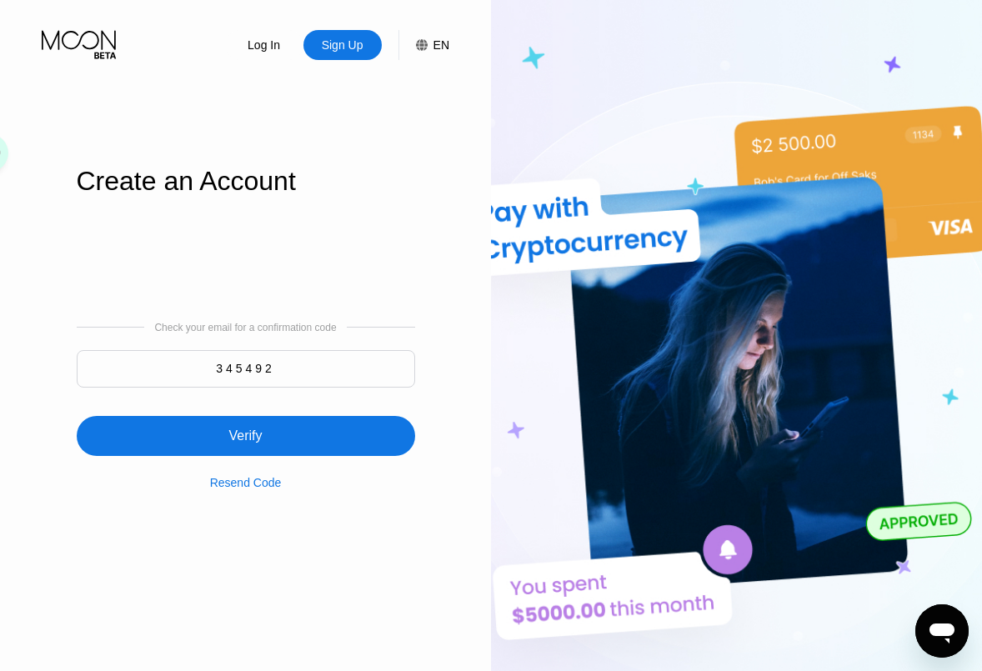
type input "345492"
click at [268, 433] on div "Verify" at bounding box center [246, 436] width 338 height 40
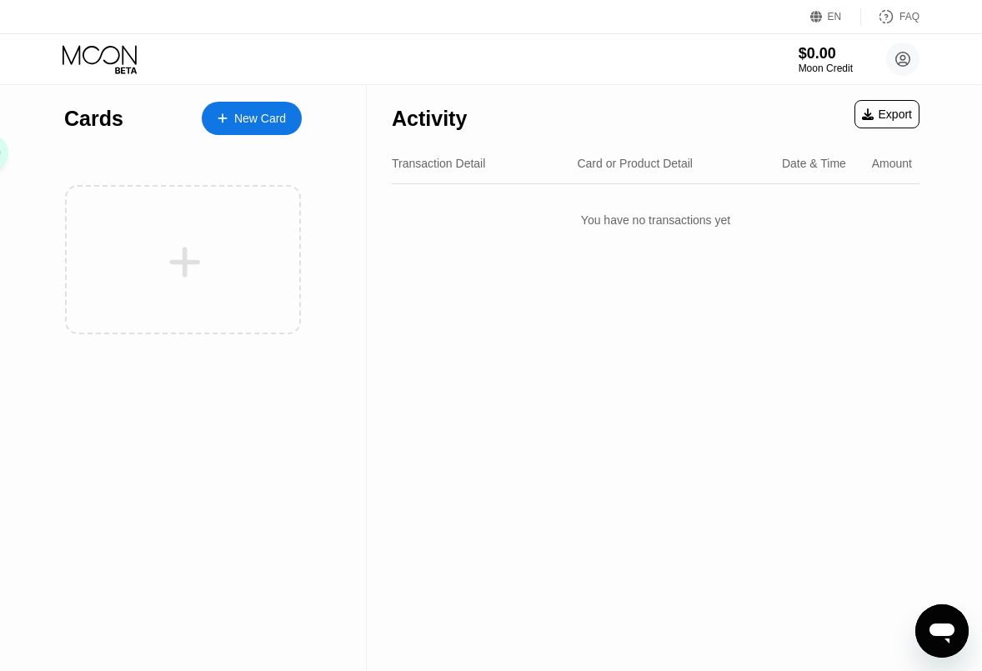
click at [272, 115] on div "New Card" at bounding box center [260, 119] width 52 height 14
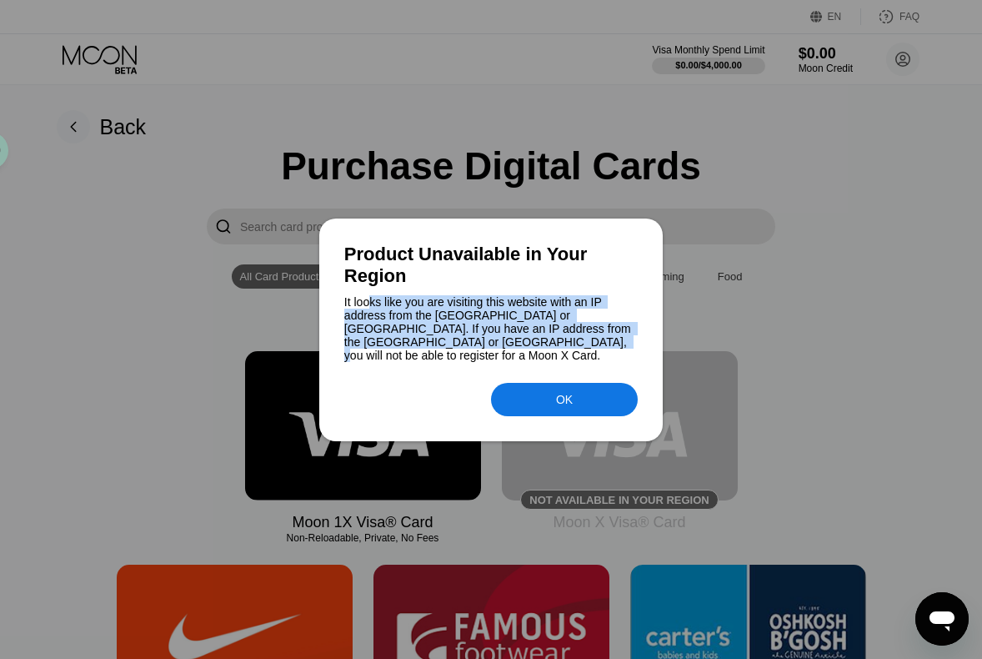
drag, startPoint x: 369, startPoint y: 311, endPoint x: 608, endPoint y: 353, distance: 242.2
click at [608, 353] on div "It looks like you are visiting this website with an IP address from the [GEOGRA…" at bounding box center [490, 328] width 293 height 67
click at [440, 315] on div "It looks like you are visiting this website with an IP address from the [GEOGRA…" at bounding box center [490, 328] width 293 height 67
drag, startPoint x: 419, startPoint y: 308, endPoint x: 612, endPoint y: 348, distance: 196.7
click at [612, 348] on div "It looks like you are visiting this website with an IP address from the [GEOGRA…" at bounding box center [490, 328] width 293 height 67
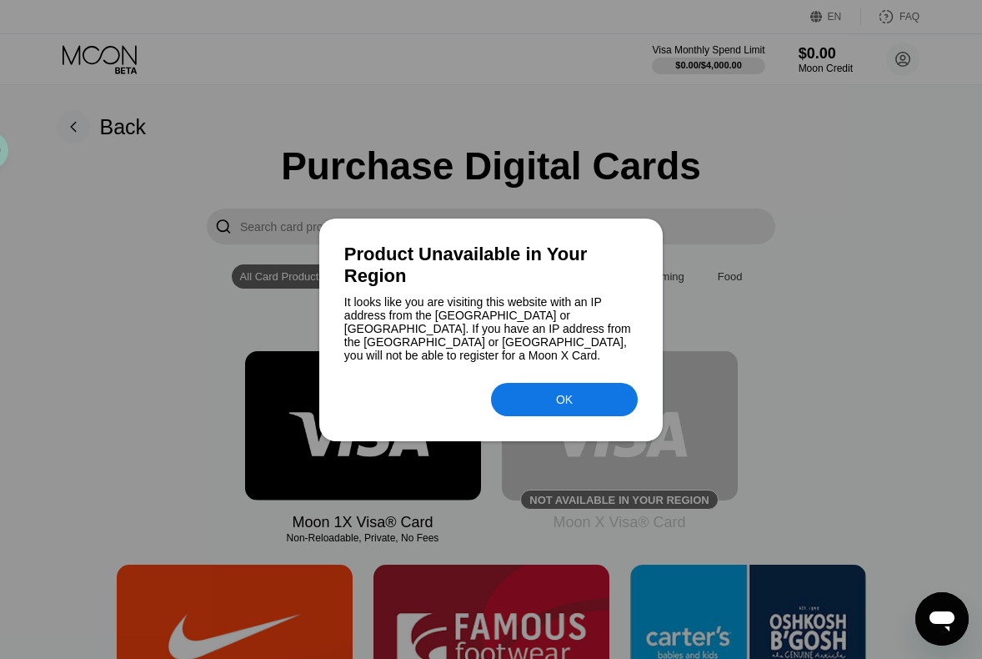
click at [571, 398] on div "OK" at bounding box center [564, 399] width 17 height 13
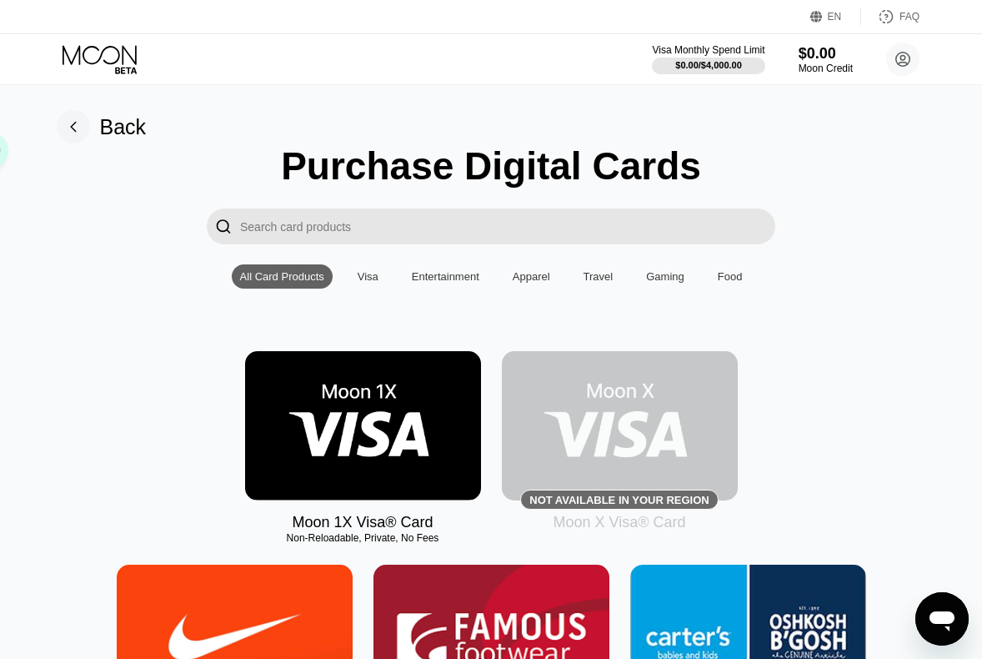
click at [632, 453] on img at bounding box center [620, 425] width 236 height 149
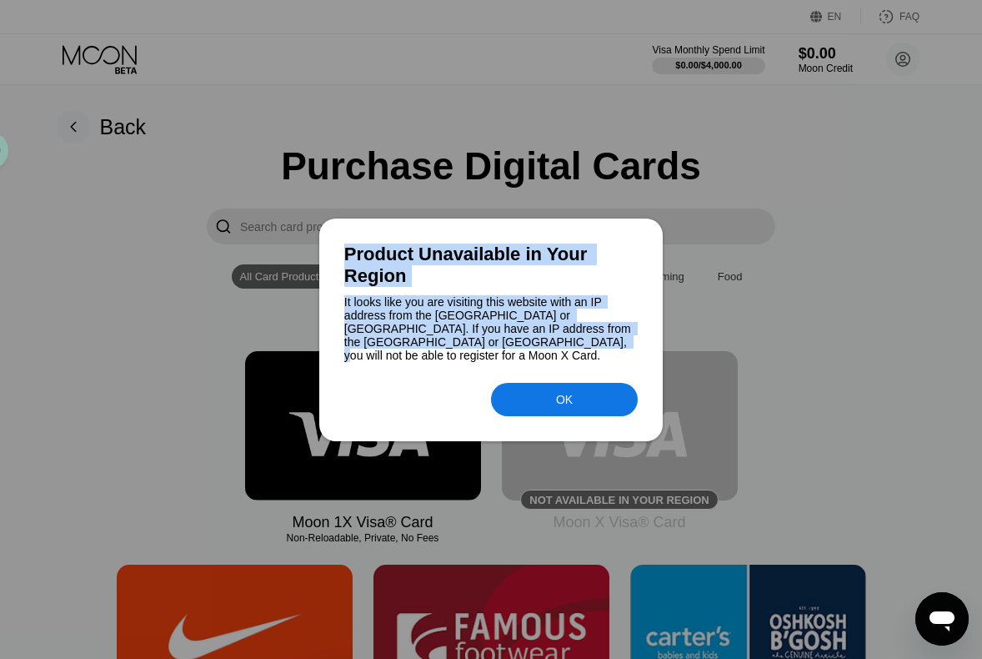
drag, startPoint x: 489, startPoint y: 357, endPoint x: 342, endPoint y: 255, distance: 179.2
click at [342, 255] on div "Product Unavailable in Your Region It looks like you are visiting this website …" at bounding box center [490, 329] width 343 height 223
copy div "Product Unavailable in Your Region It looks like you are visiting this website …"
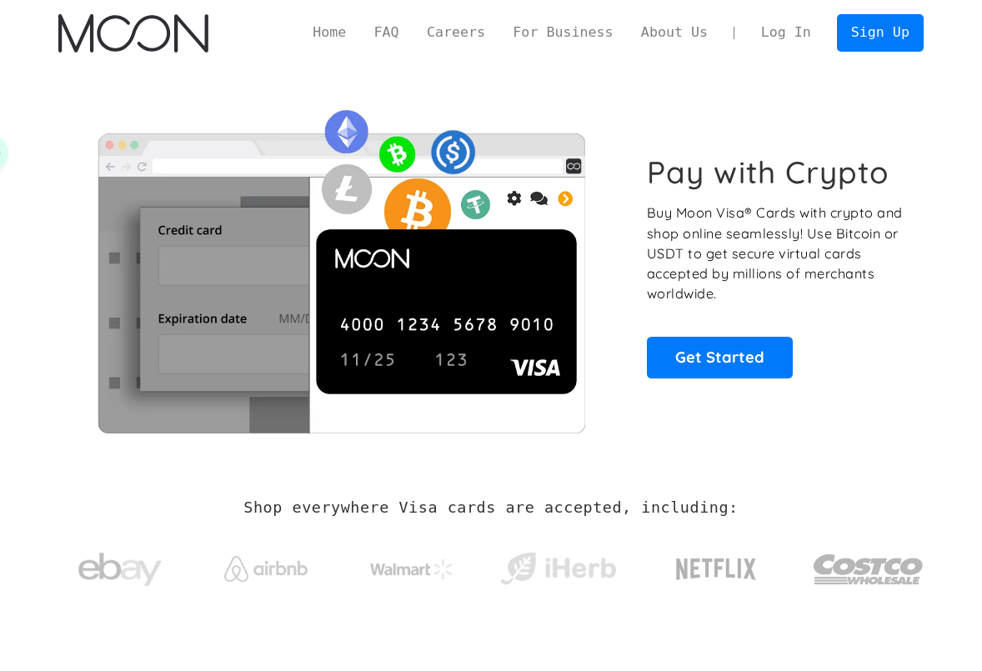
drag, startPoint x: 0, startPoint y: 0, endPoint x: 801, endPoint y: 29, distance: 801.6
click at [801, 29] on link "Log In" at bounding box center [786, 33] width 78 height 36
